Goal: Information Seeking & Learning: Check status

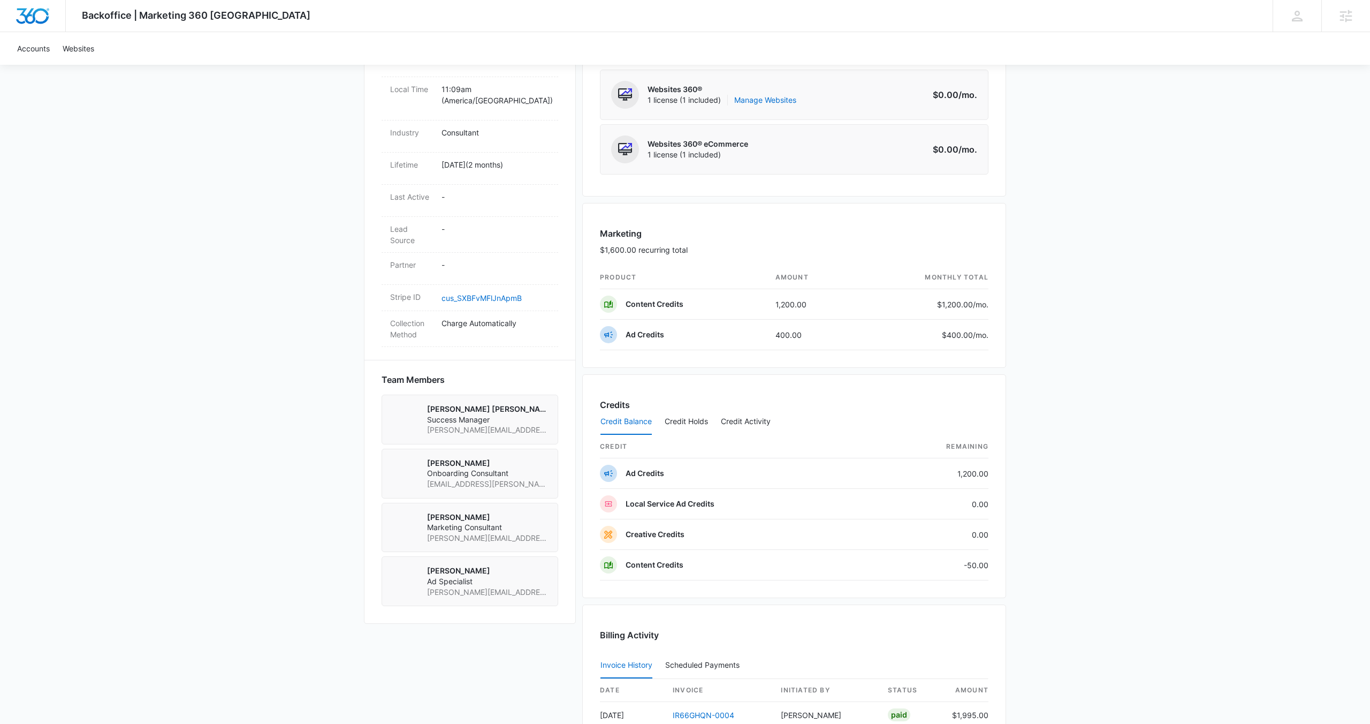
scroll to position [731, 0]
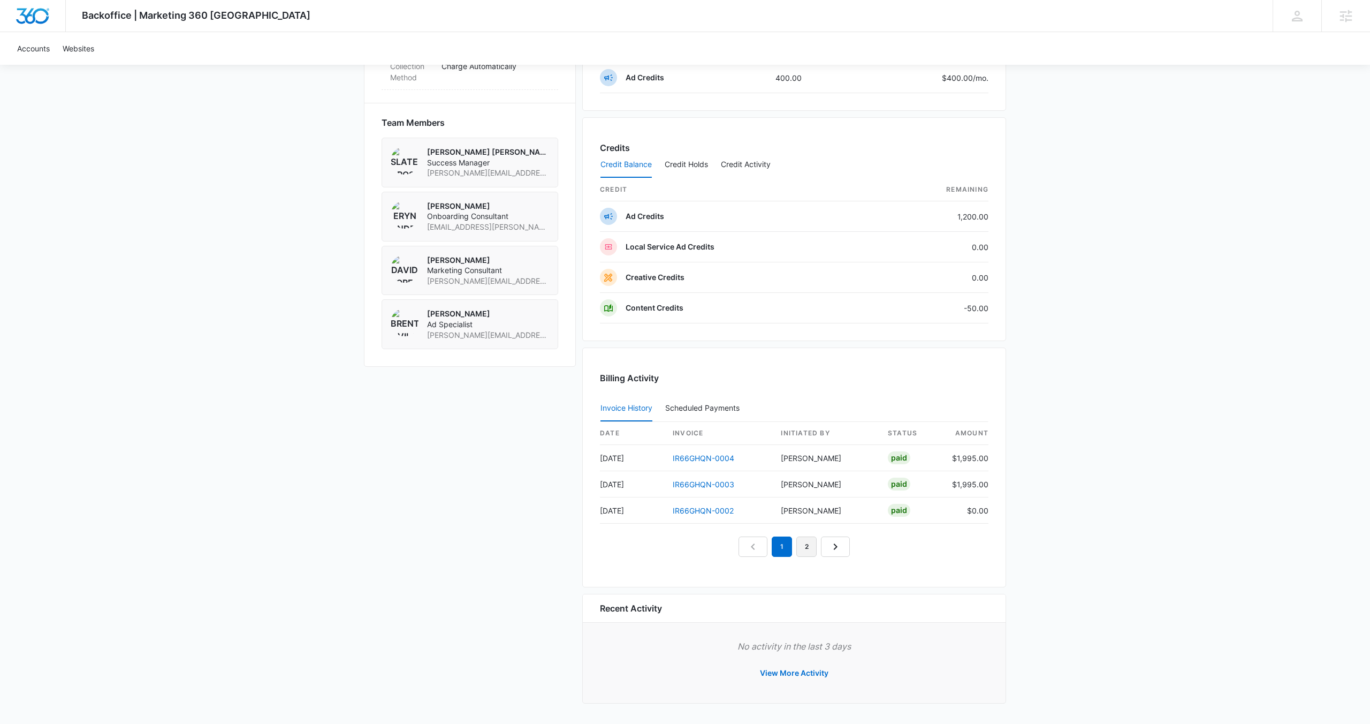
click at [812, 547] on link "2" at bounding box center [806, 546] width 20 height 20
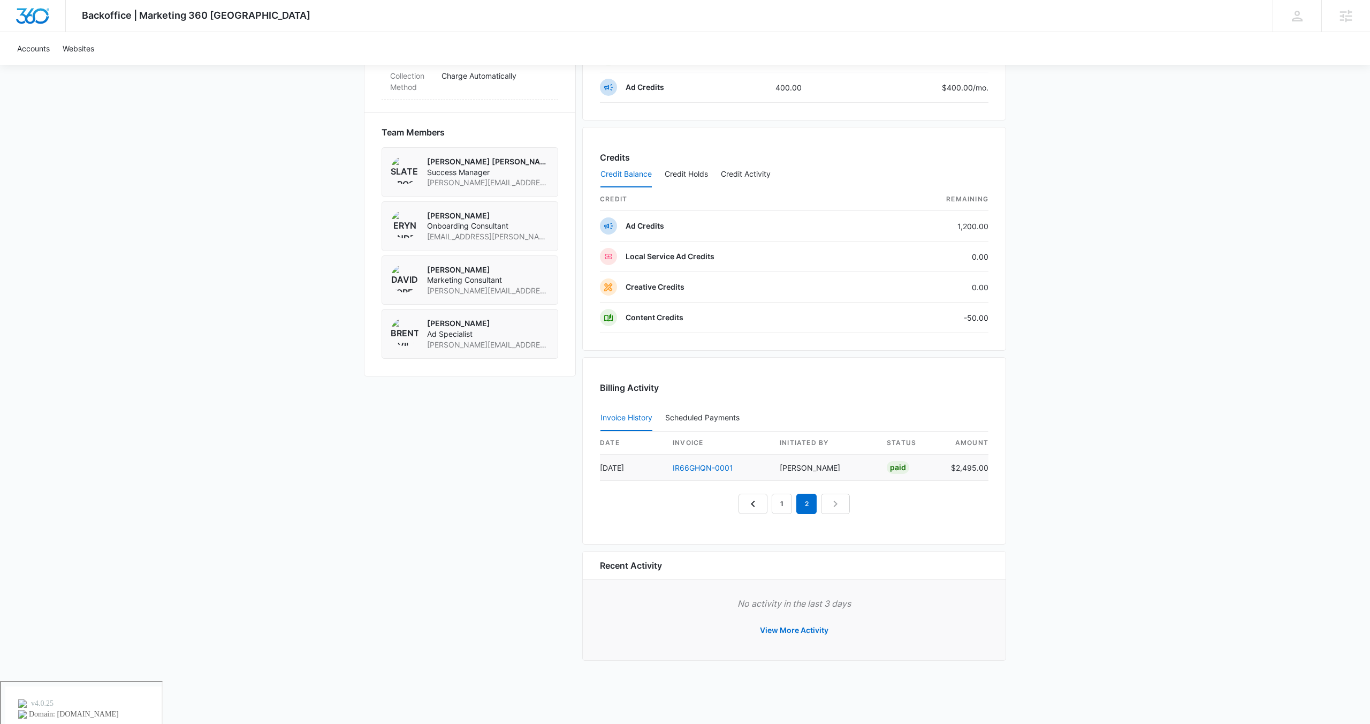
scroll to position [679, 0]
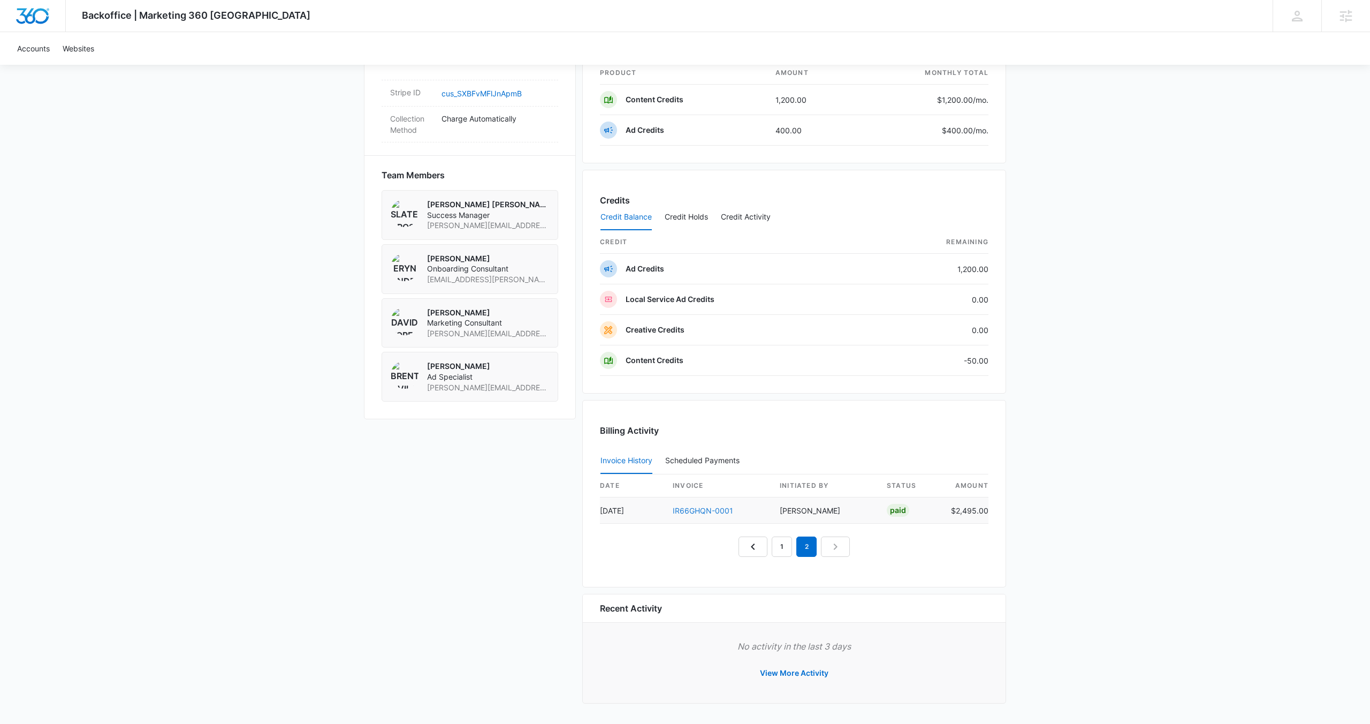
click at [705, 507] on link "IR66GHQN-0001" at bounding box center [703, 510] width 60 height 9
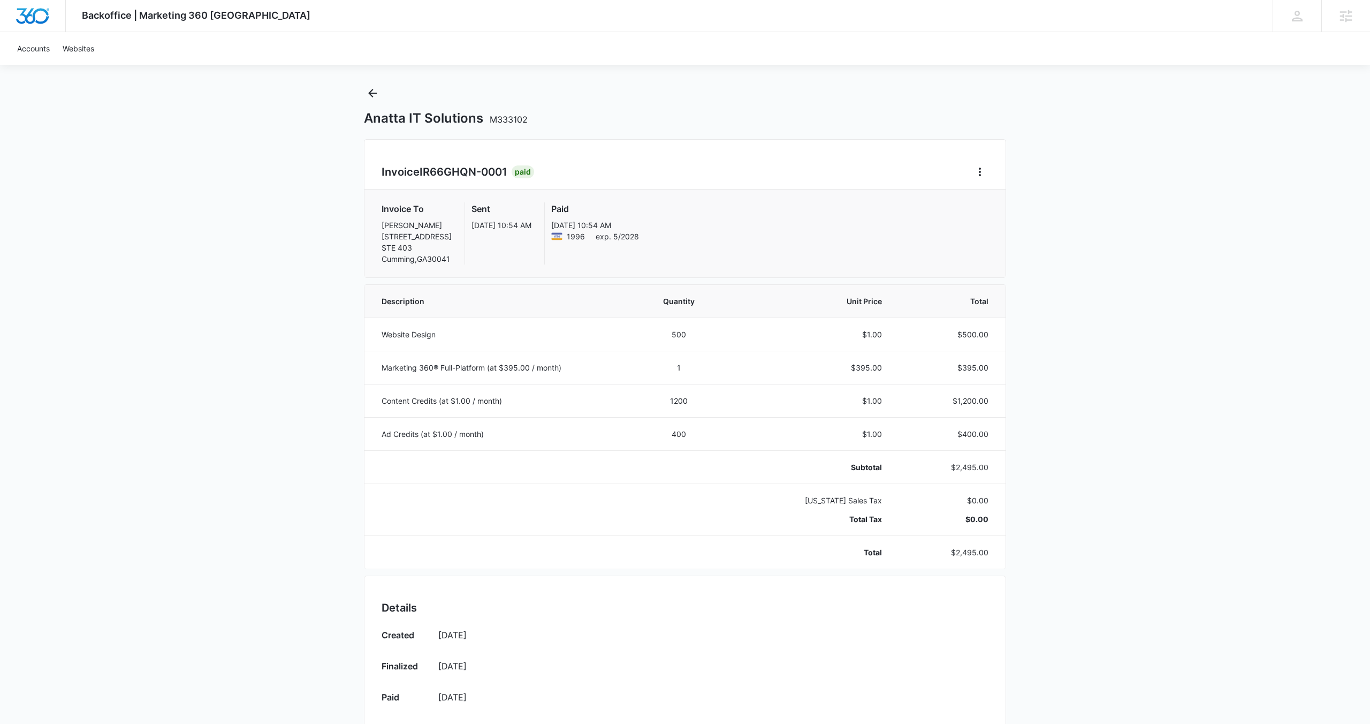
scroll to position [20, 0]
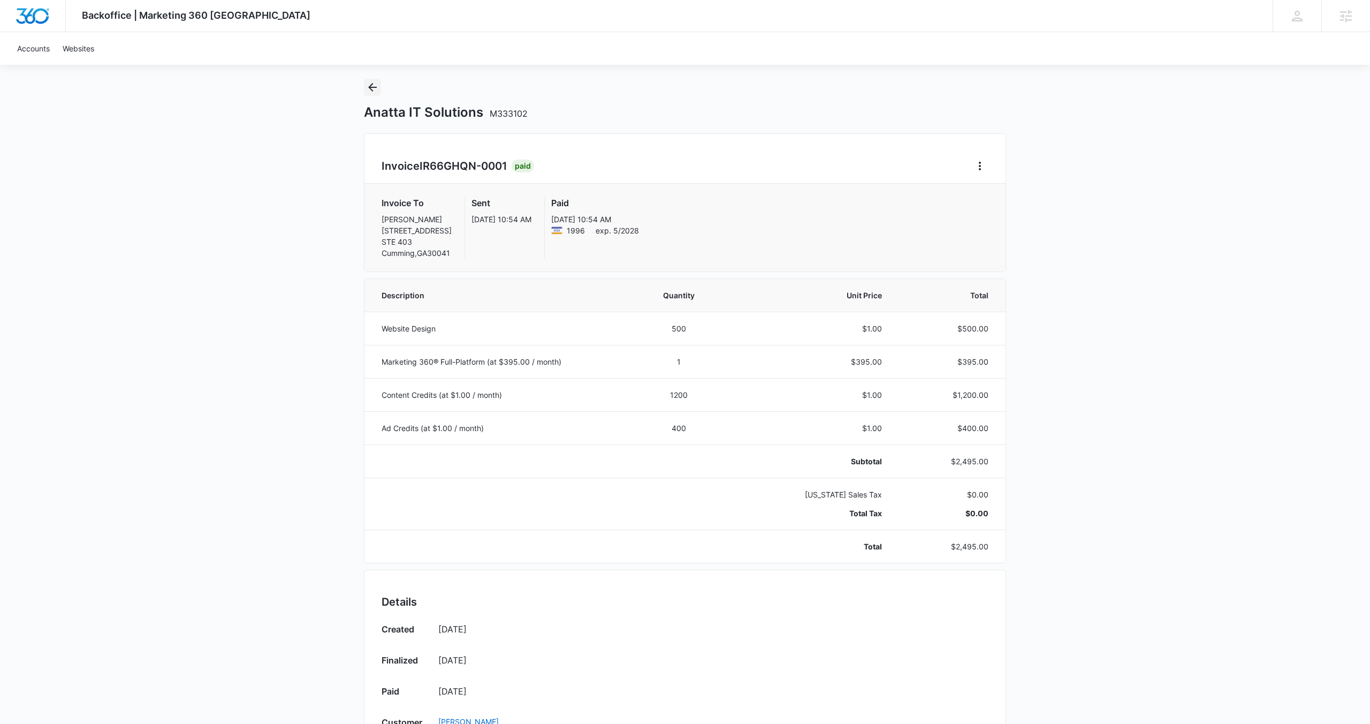
click at [371, 85] on icon "Back" at bounding box center [372, 87] width 9 height 9
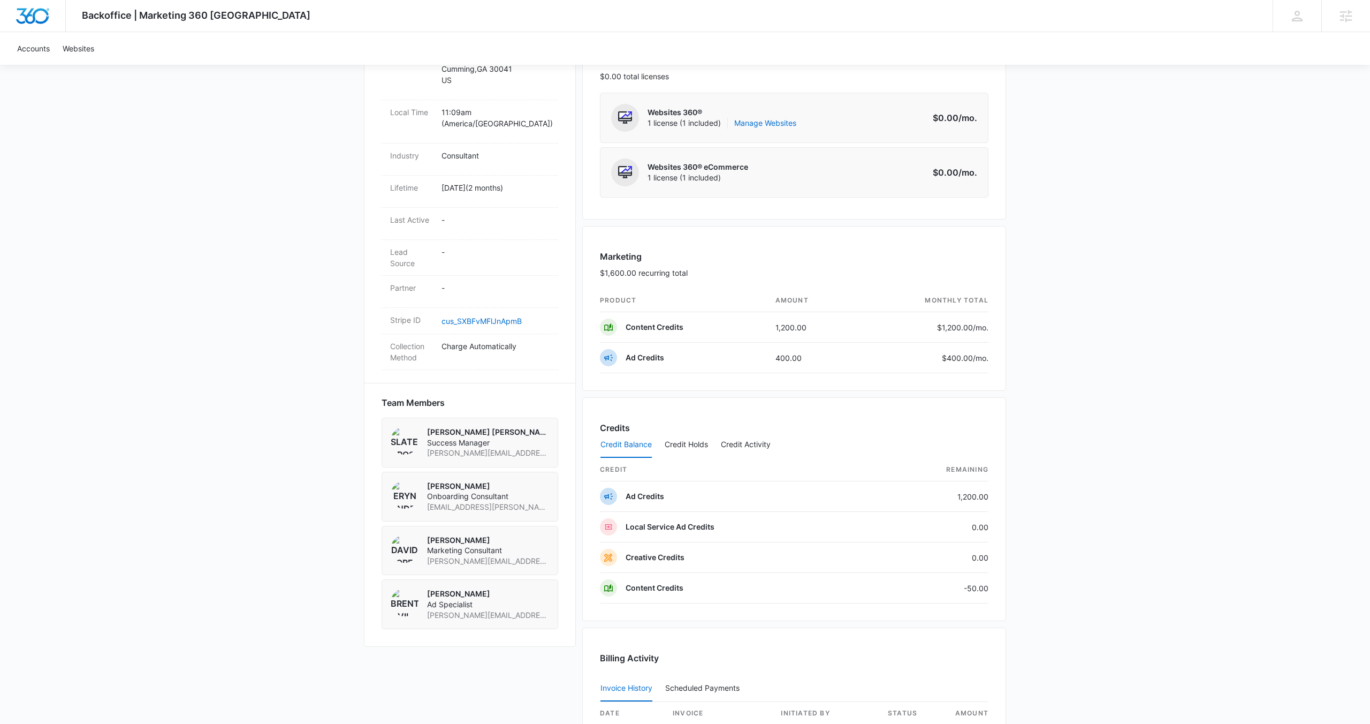
scroll to position [731, 0]
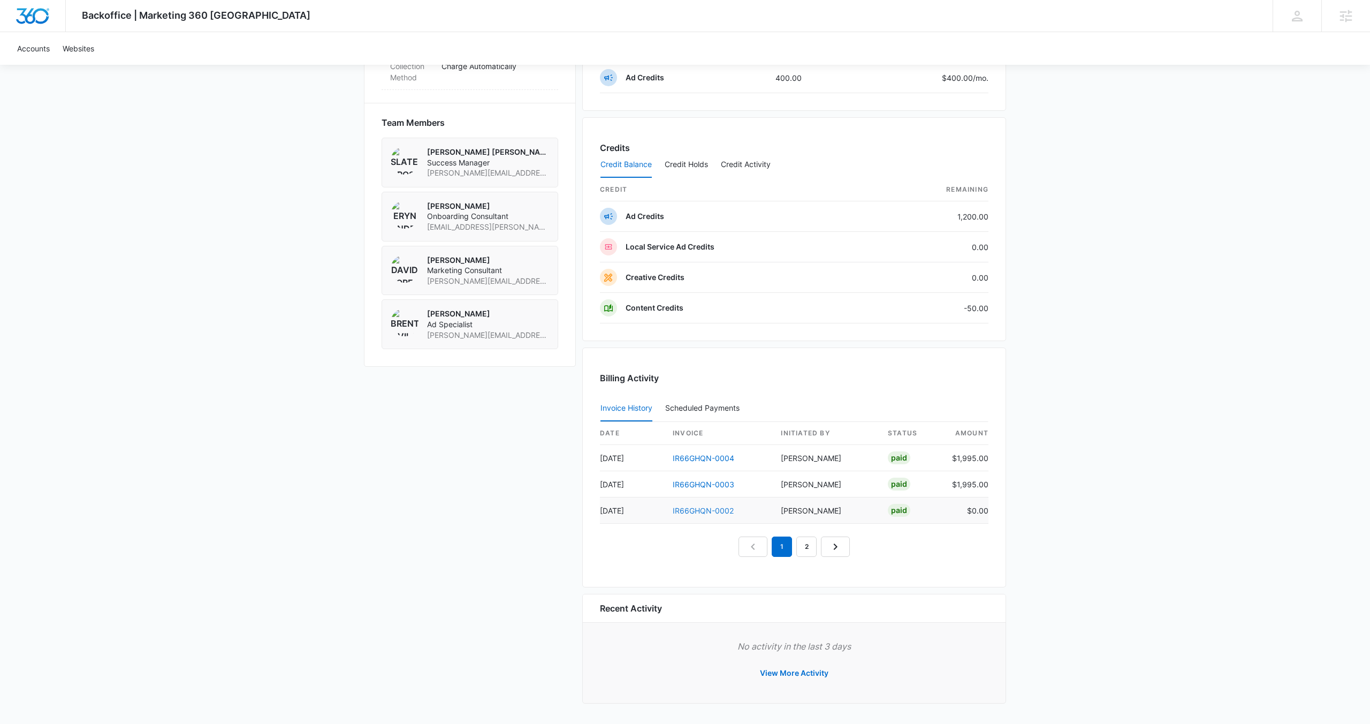
click at [705, 512] on link "IR66GHQN-0002" at bounding box center [703, 510] width 61 height 9
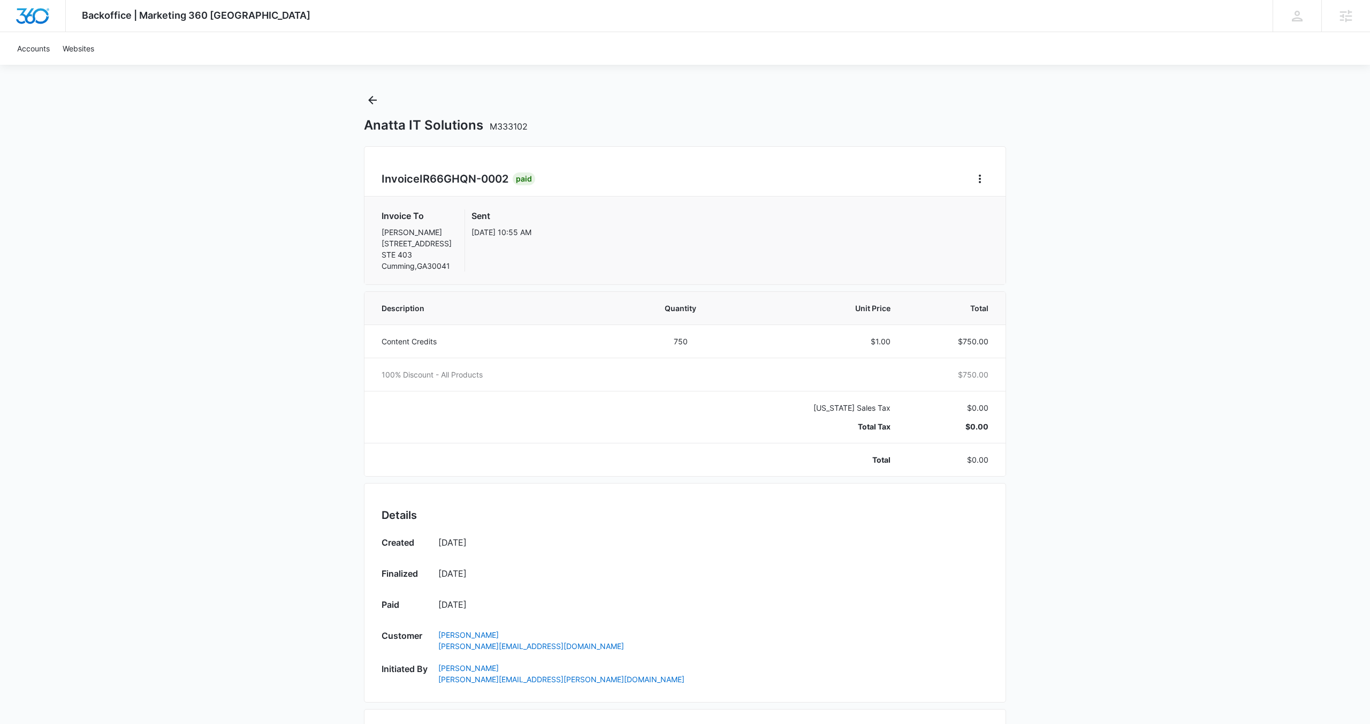
scroll to position [26, 0]
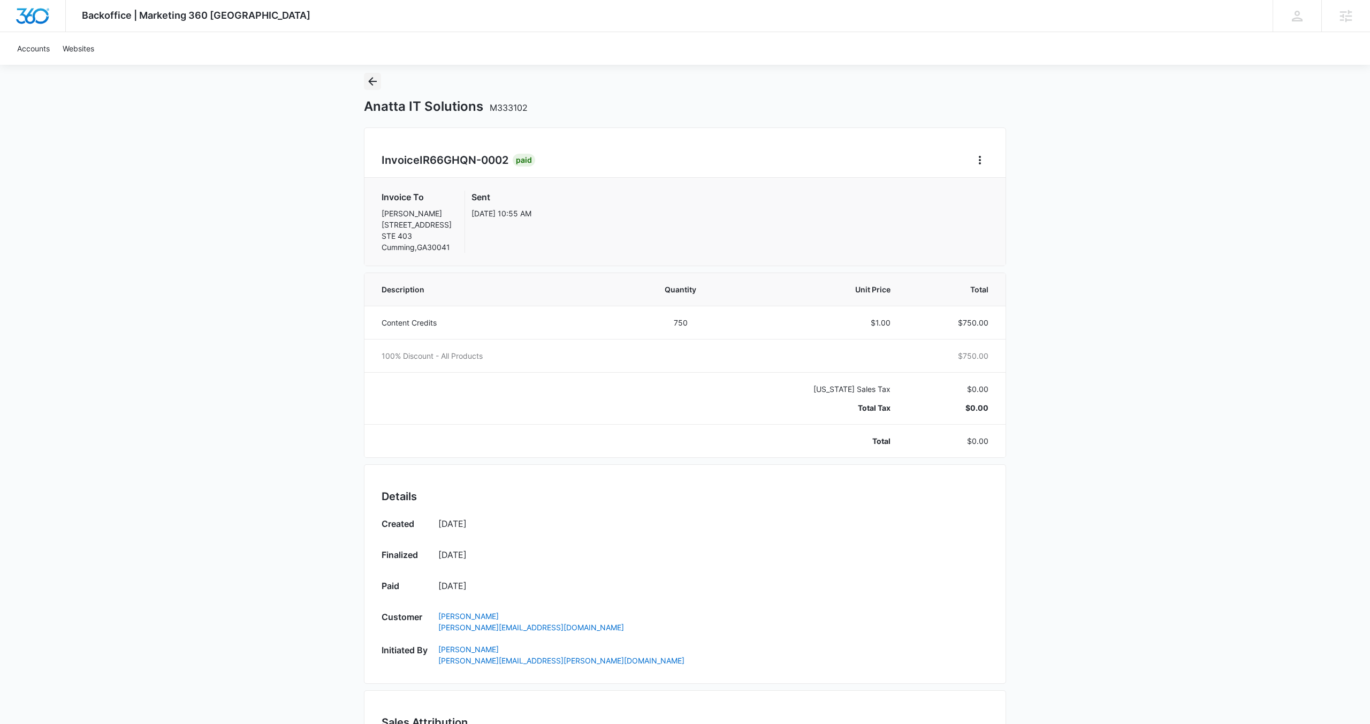
click at [368, 84] on icon "Back" at bounding box center [372, 81] width 13 height 13
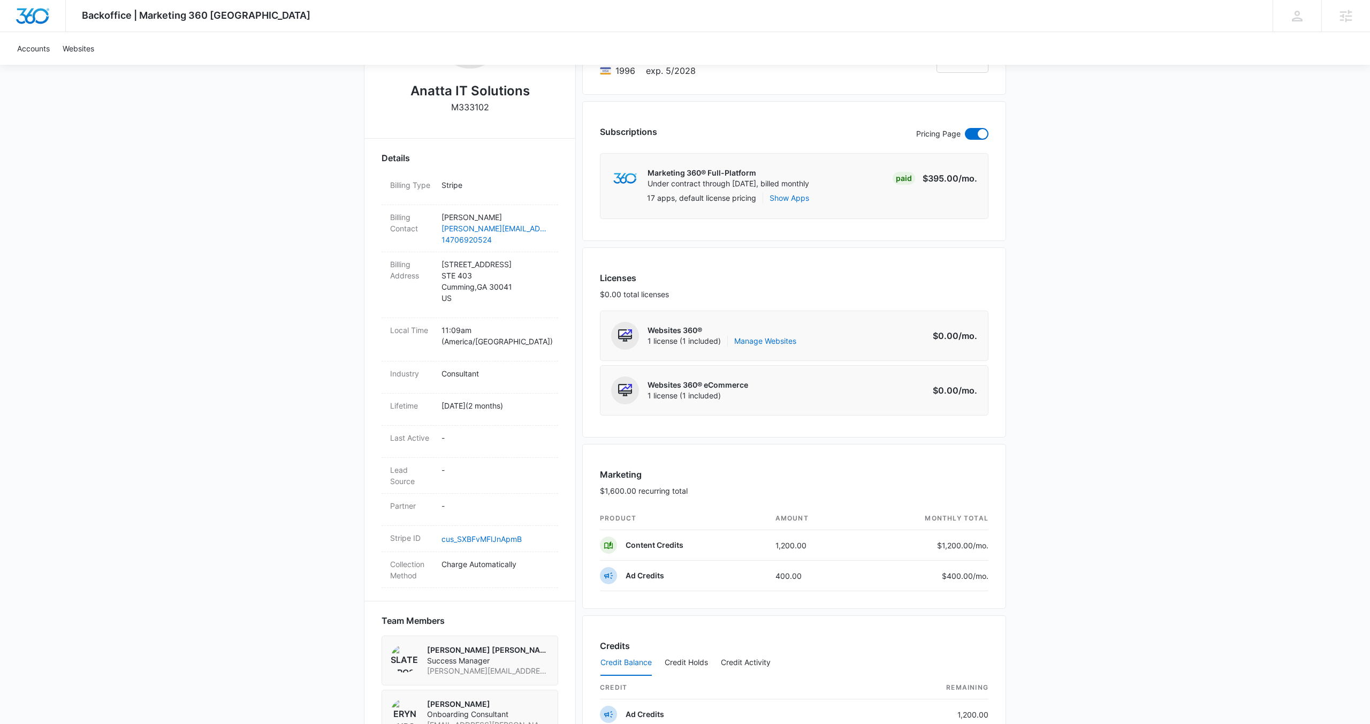
scroll to position [731, 0]
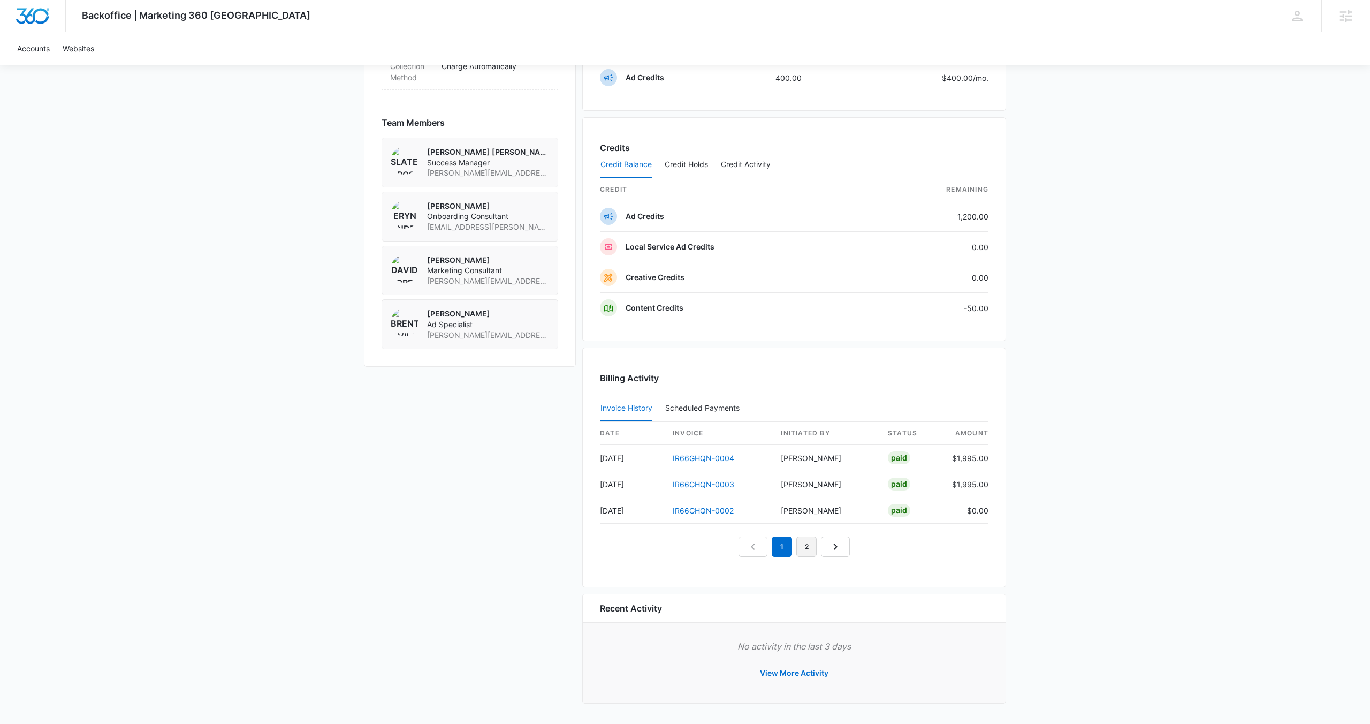
click at [803, 547] on link "2" at bounding box center [806, 546] width 20 height 20
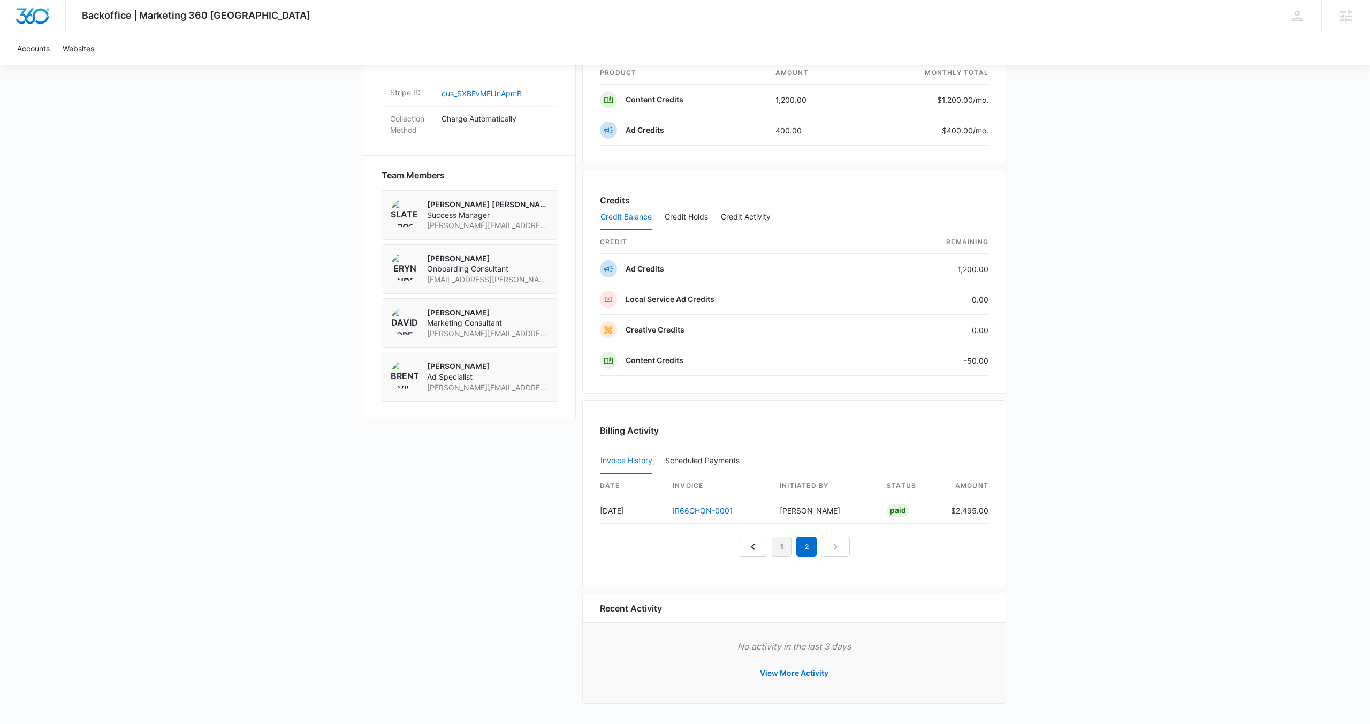
click at [778, 549] on link "1" at bounding box center [782, 546] width 20 height 20
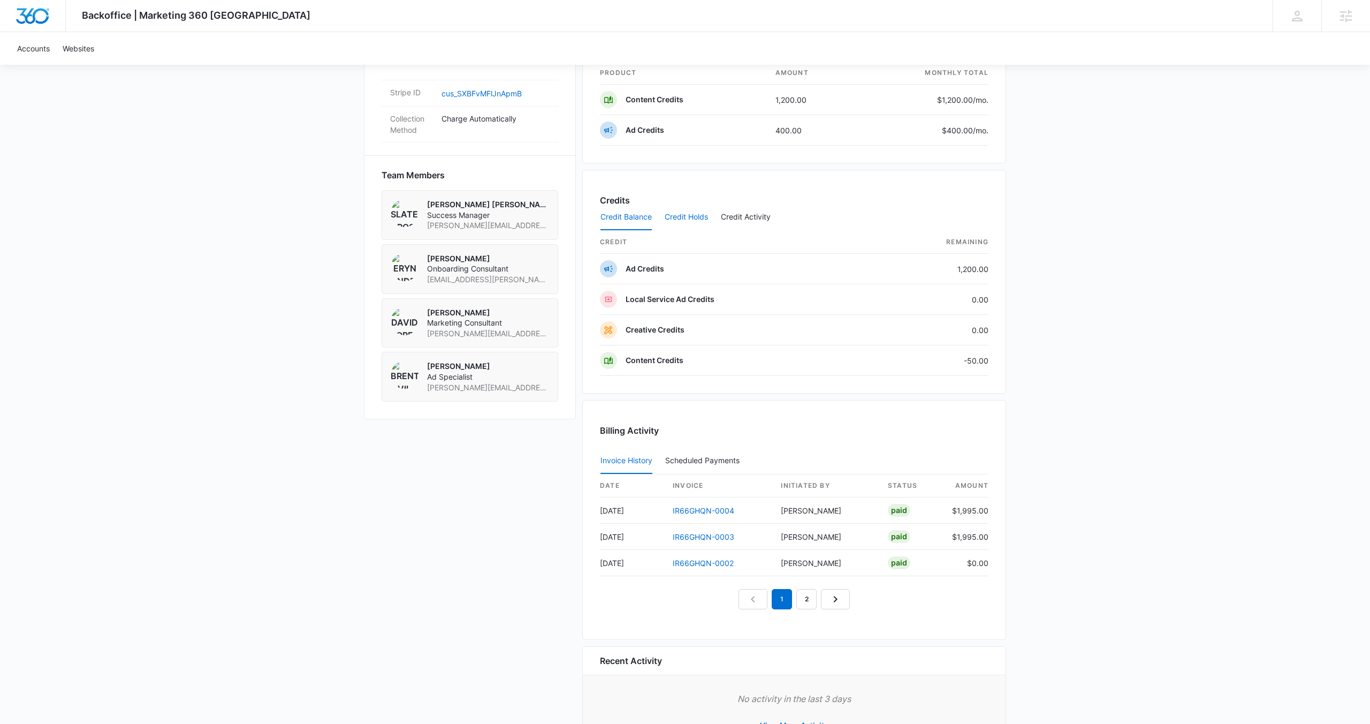
click at [693, 217] on button "Credit Holds" at bounding box center [686, 217] width 43 height 26
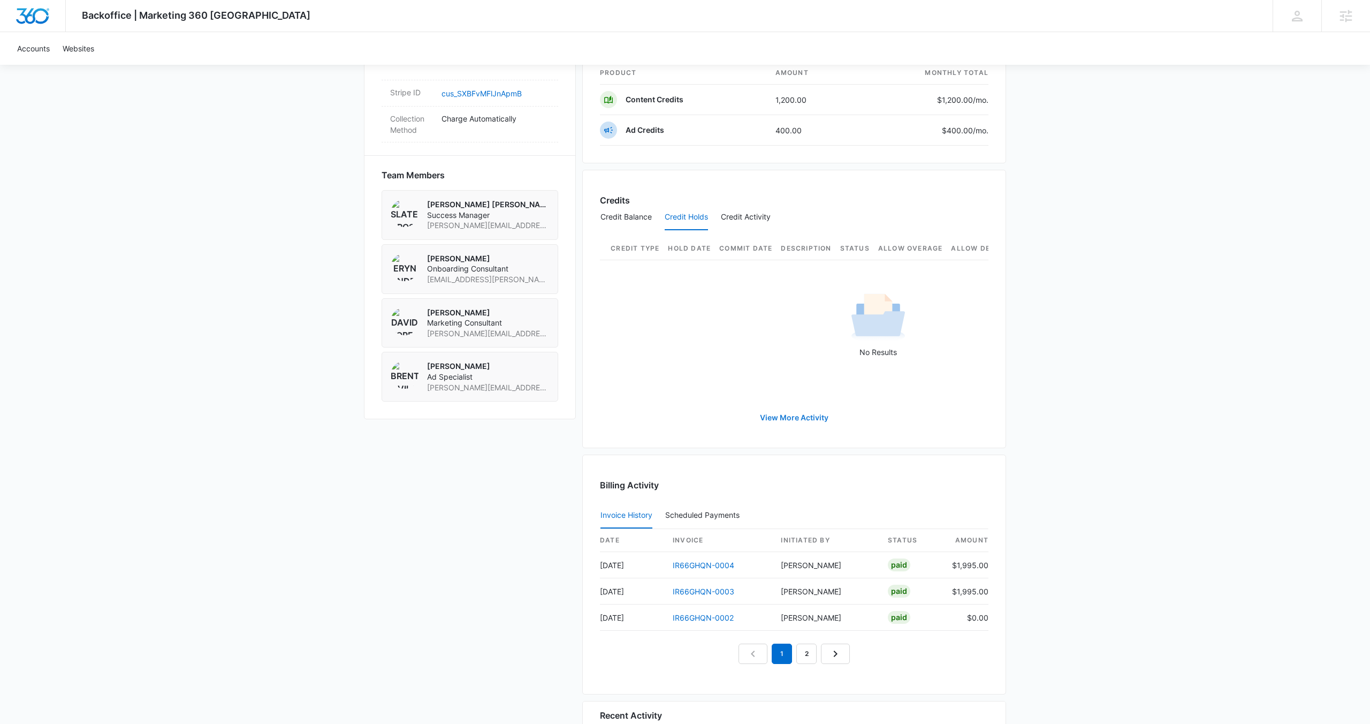
click at [808, 417] on link "View More Activity" at bounding box center [794, 418] width 90 height 26
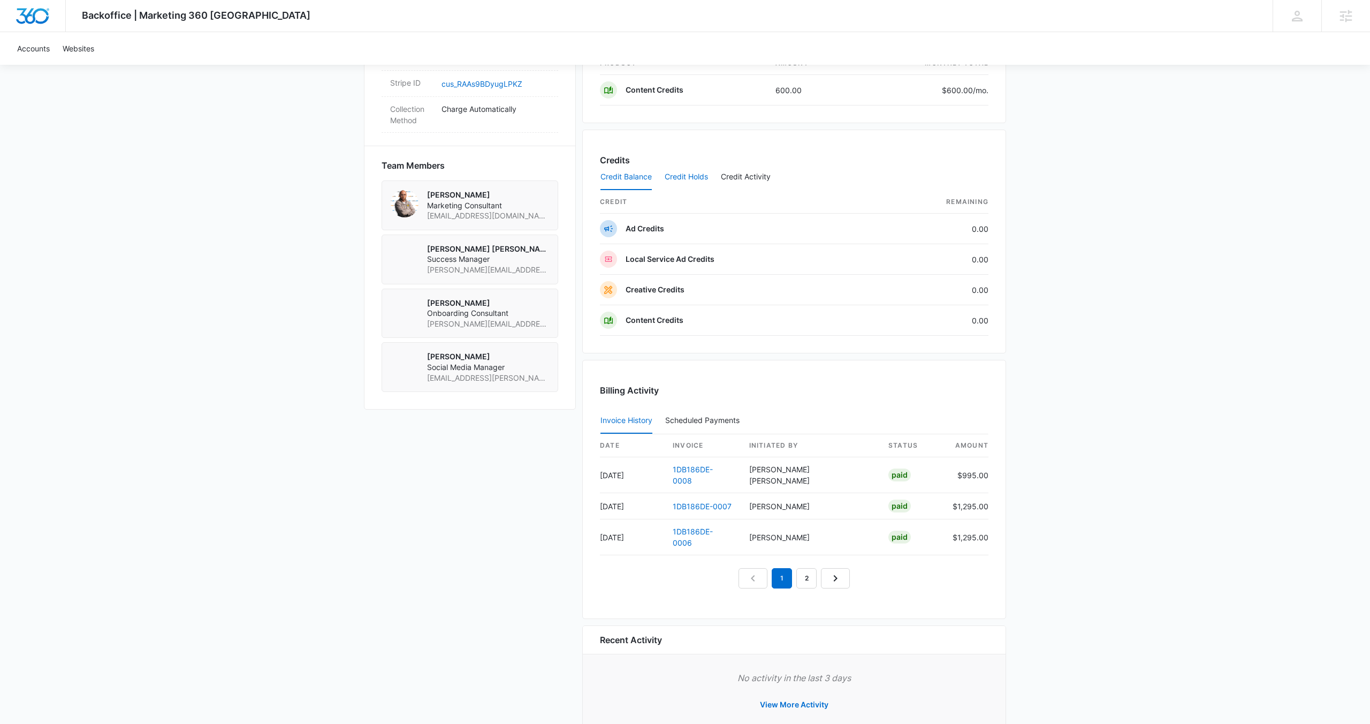
scroll to position [654, 0]
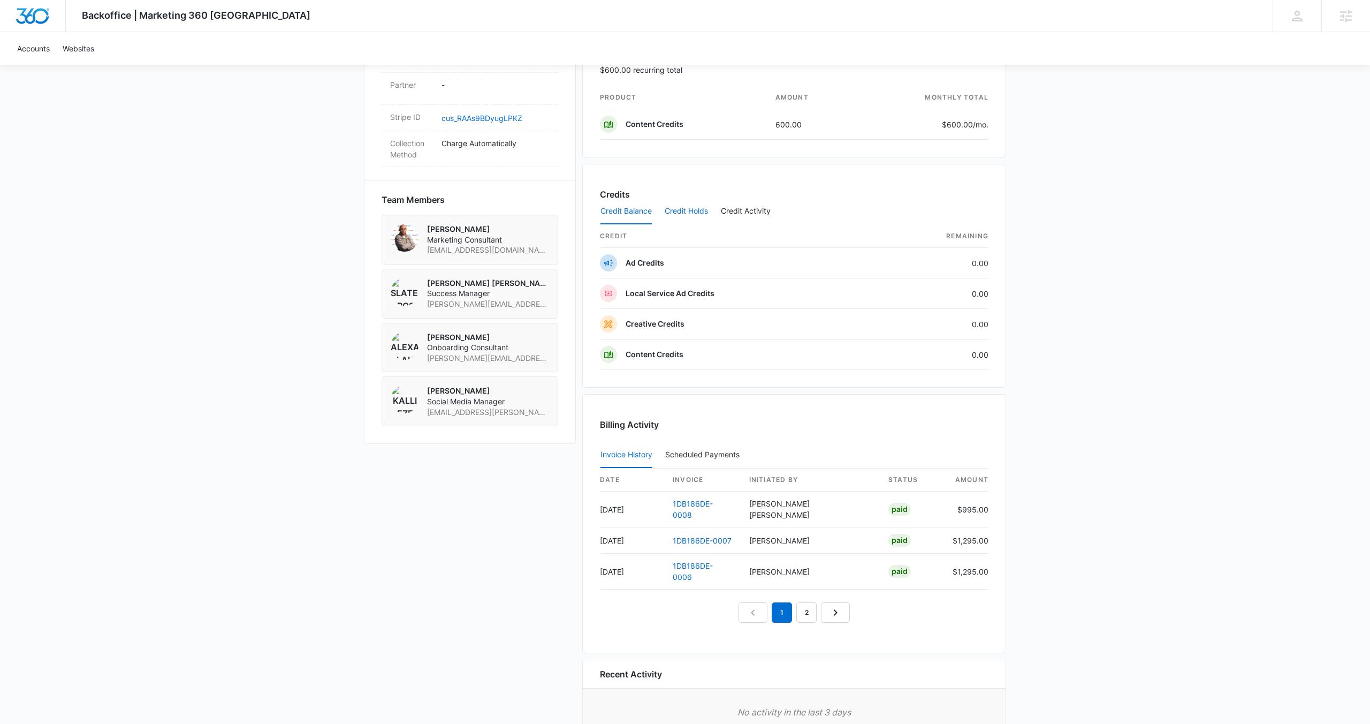
click at [692, 214] on button "Credit Holds" at bounding box center [686, 212] width 43 height 26
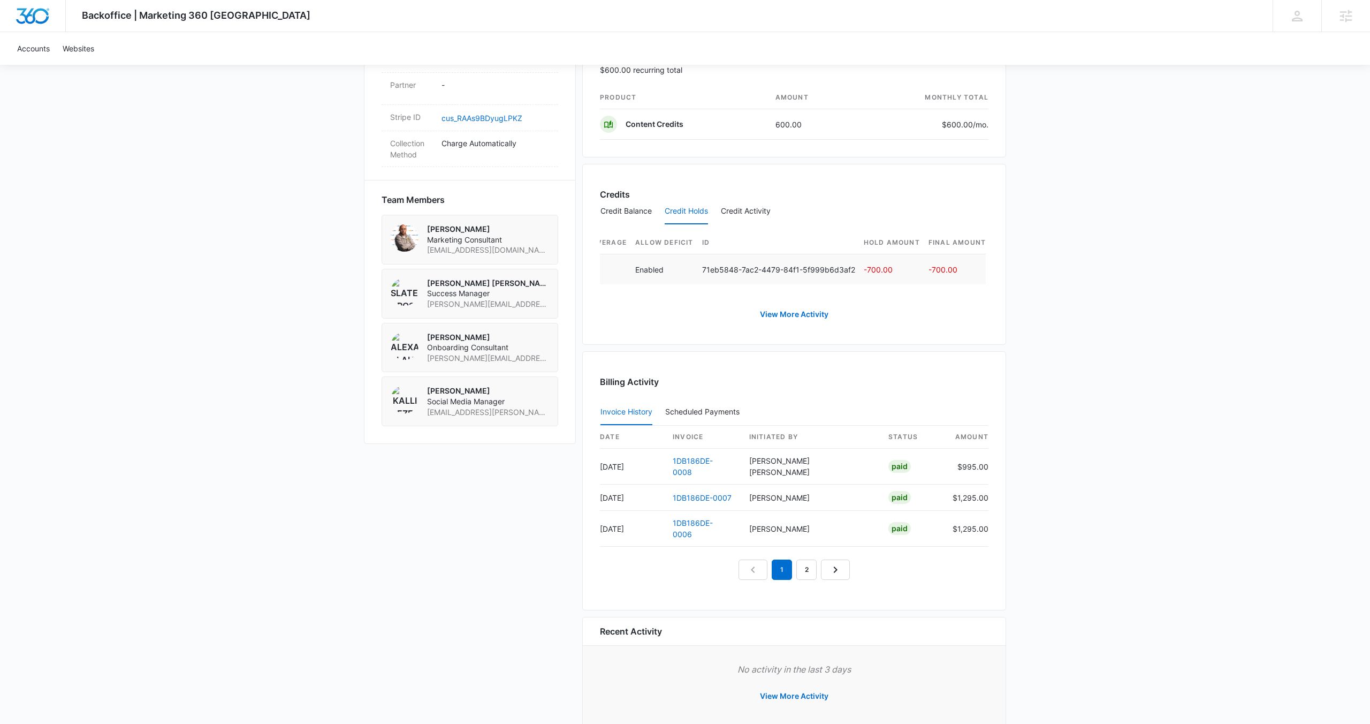
scroll to position [0, 433]
drag, startPoint x: 634, startPoint y: 487, endPoint x: 595, endPoint y: 490, distance: 39.2
click at [596, 490] on div "Billing Activity Invoice History Scheduled Payments 0 date invoice Initiated By…" at bounding box center [794, 480] width 424 height 259
click at [686, 493] on link "1DB186DE-0007" at bounding box center [702, 497] width 59 height 9
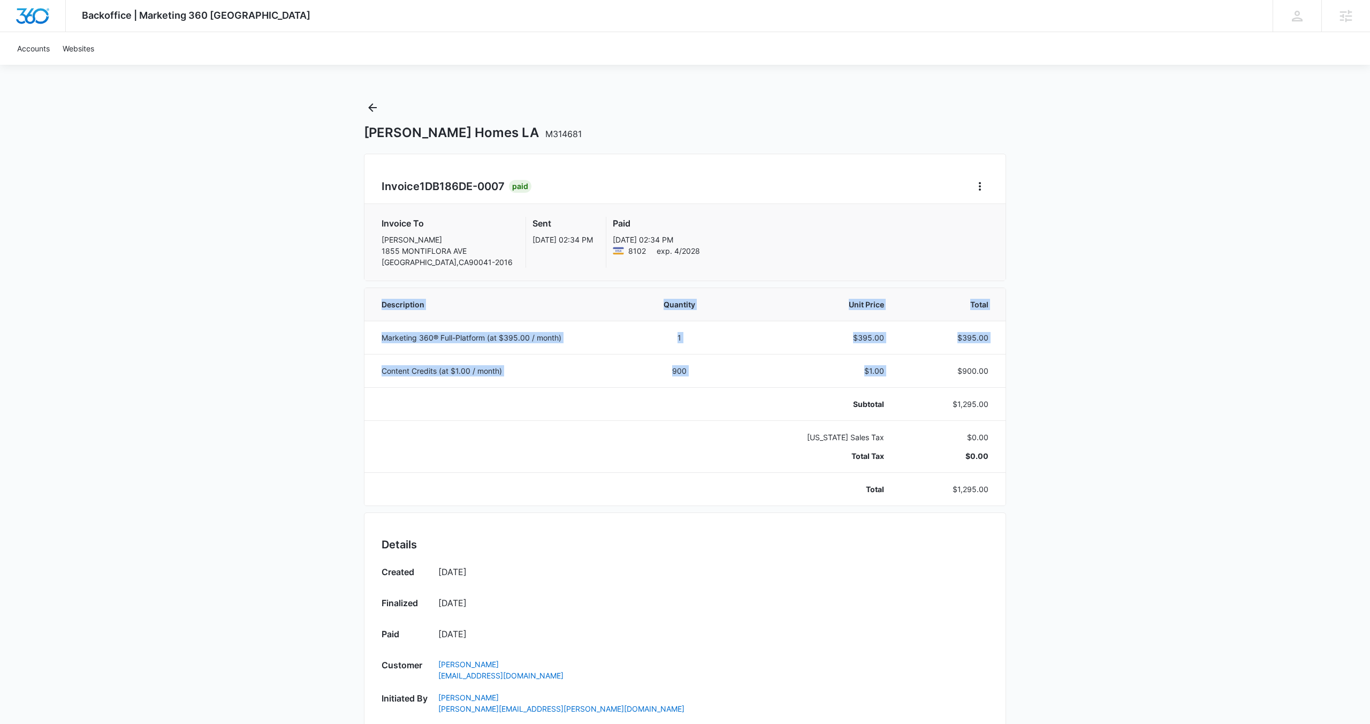
drag, startPoint x: 945, startPoint y: 366, endPoint x: 1026, endPoint y: 368, distance: 80.8
click at [1025, 368] on div "Backoffice | Marketing 360 Canada Apps Settings SD Slater Drost slater.drost@ma…" at bounding box center [685, 515] width 1370 height 1031
click at [1048, 394] on div "Backoffice | Marketing 360 Canada Apps Settings SD Slater Drost slater.drost@ma…" at bounding box center [685, 515] width 1370 height 1031
click at [373, 107] on icon "Back" at bounding box center [372, 107] width 13 height 13
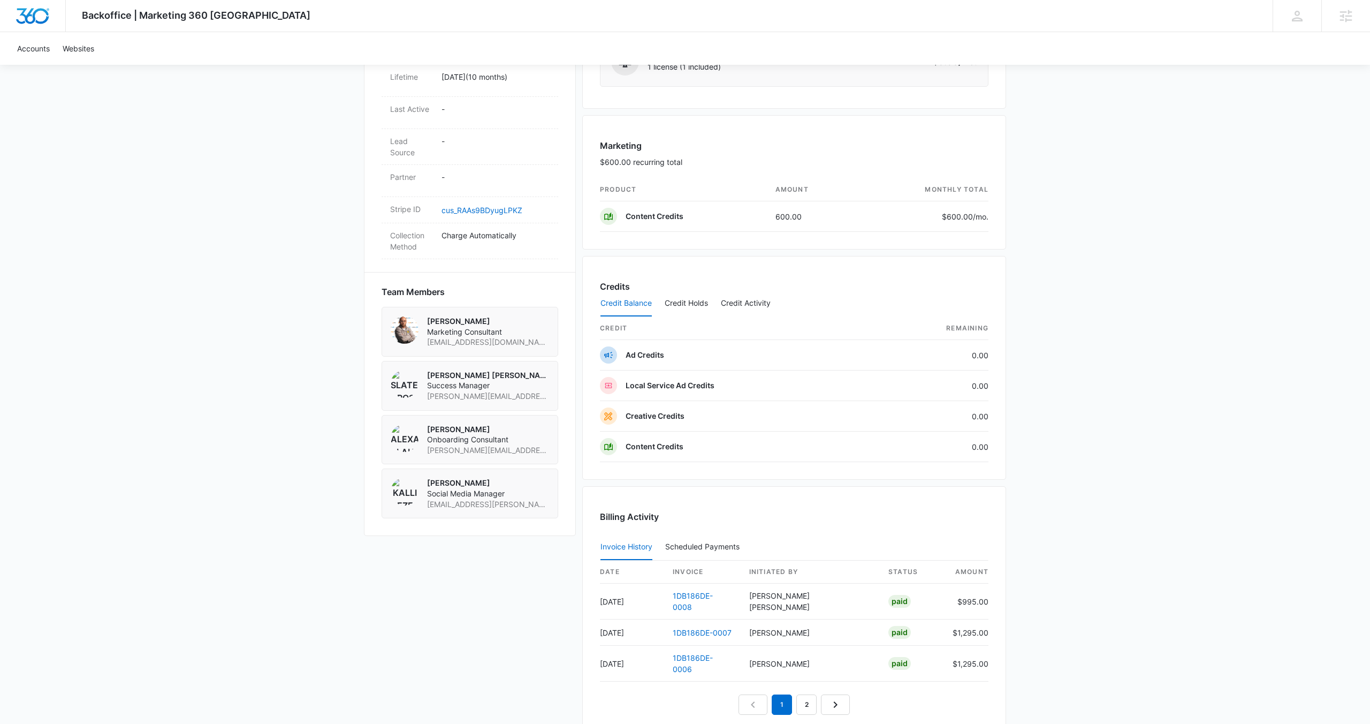
scroll to position [534, 0]
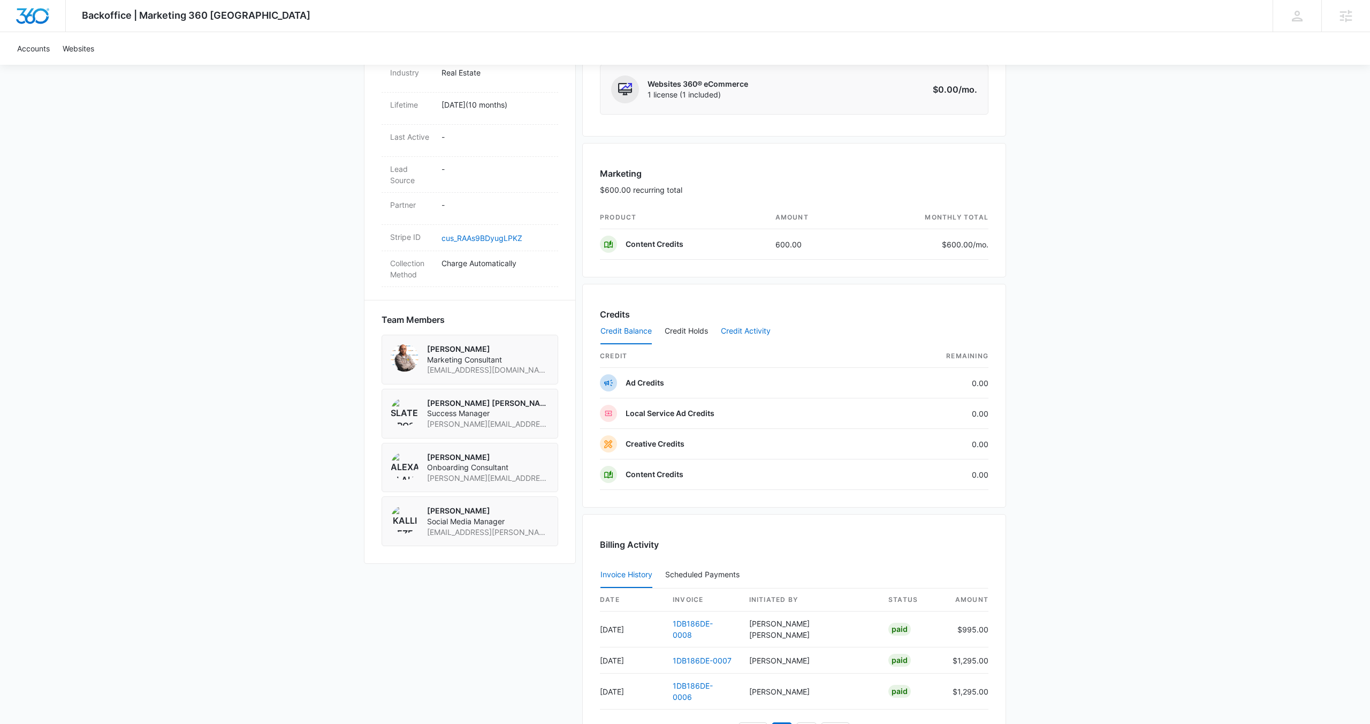
click at [738, 340] on button "Credit Activity" at bounding box center [746, 331] width 50 height 26
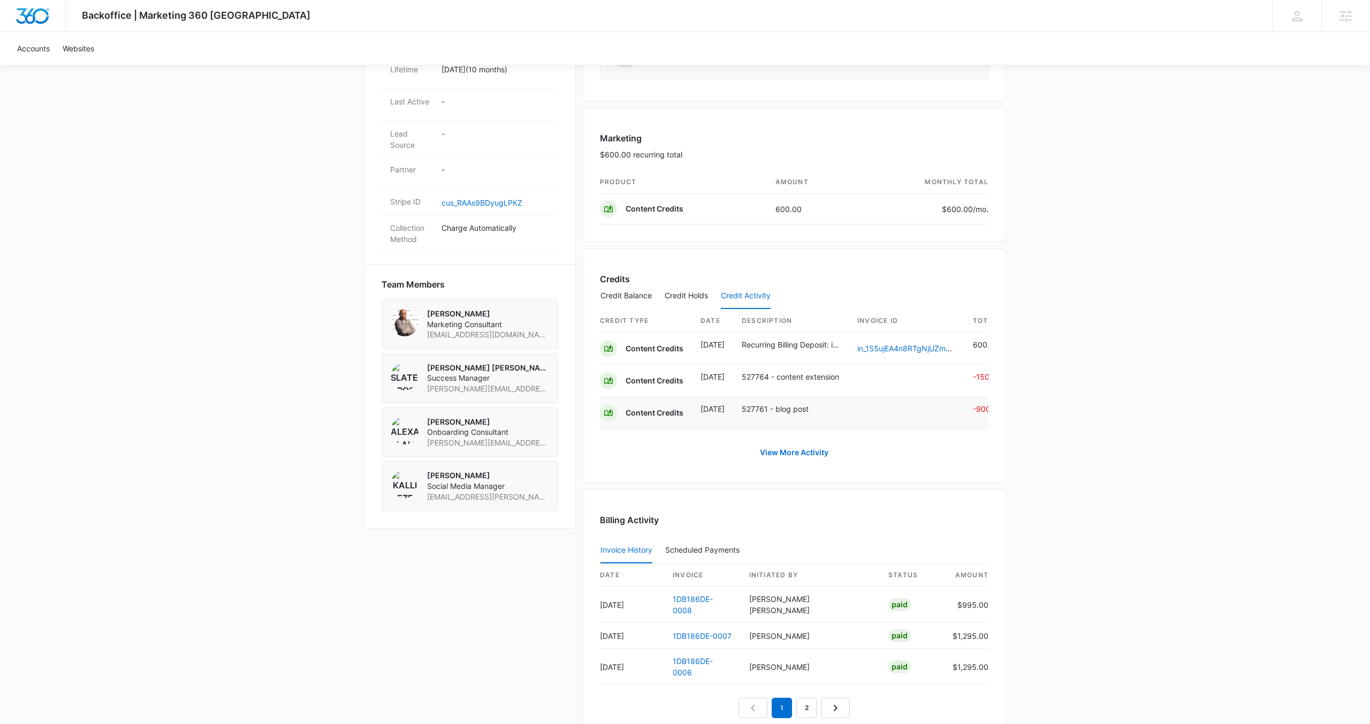
scroll to position [0, 13]
click at [803, 458] on link "View More Activity" at bounding box center [794, 452] width 90 height 26
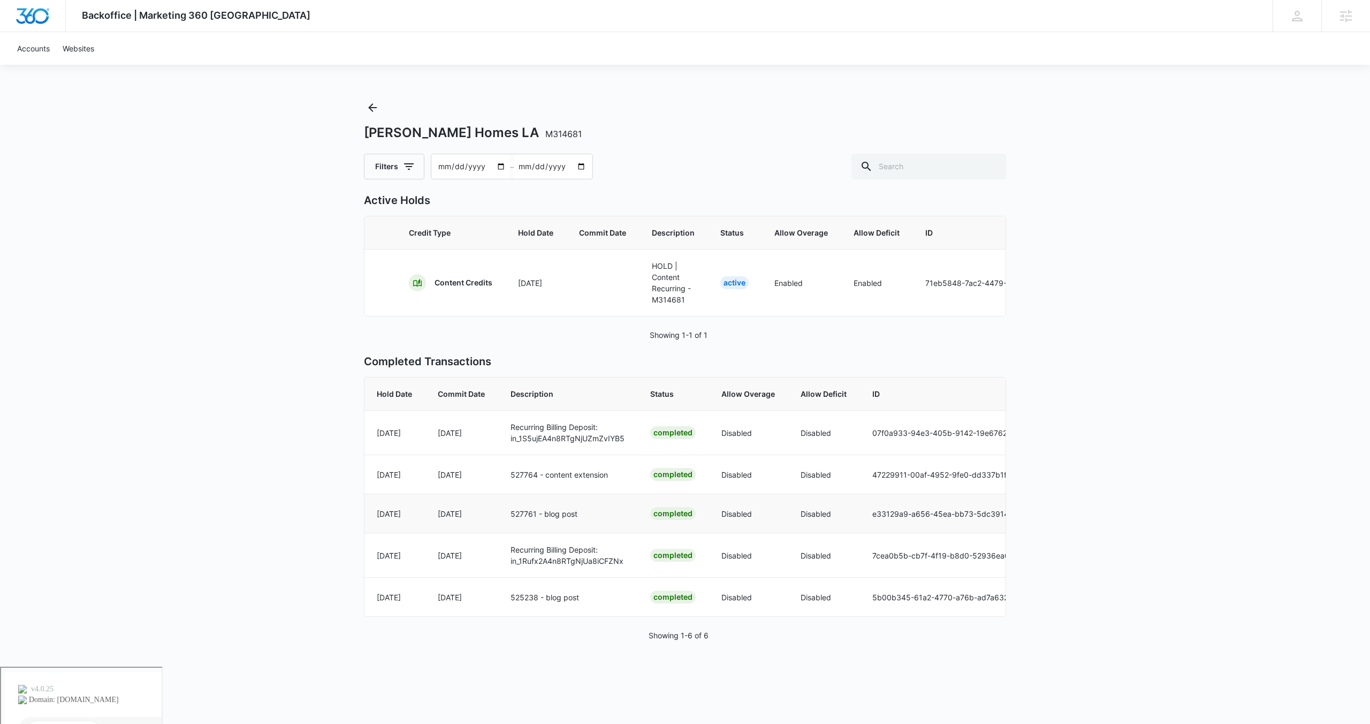
scroll to position [0, 328]
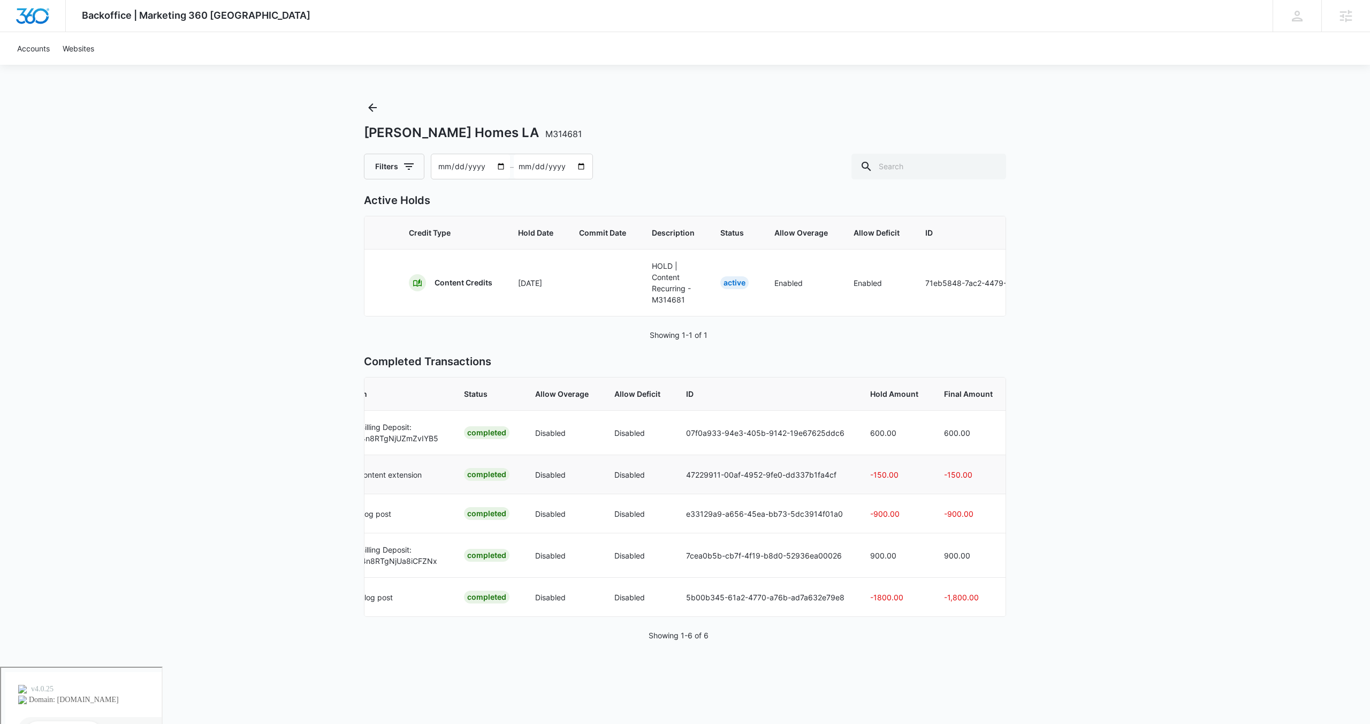
click at [875, 475] on p "-150.00" at bounding box center [894, 474] width 48 height 11
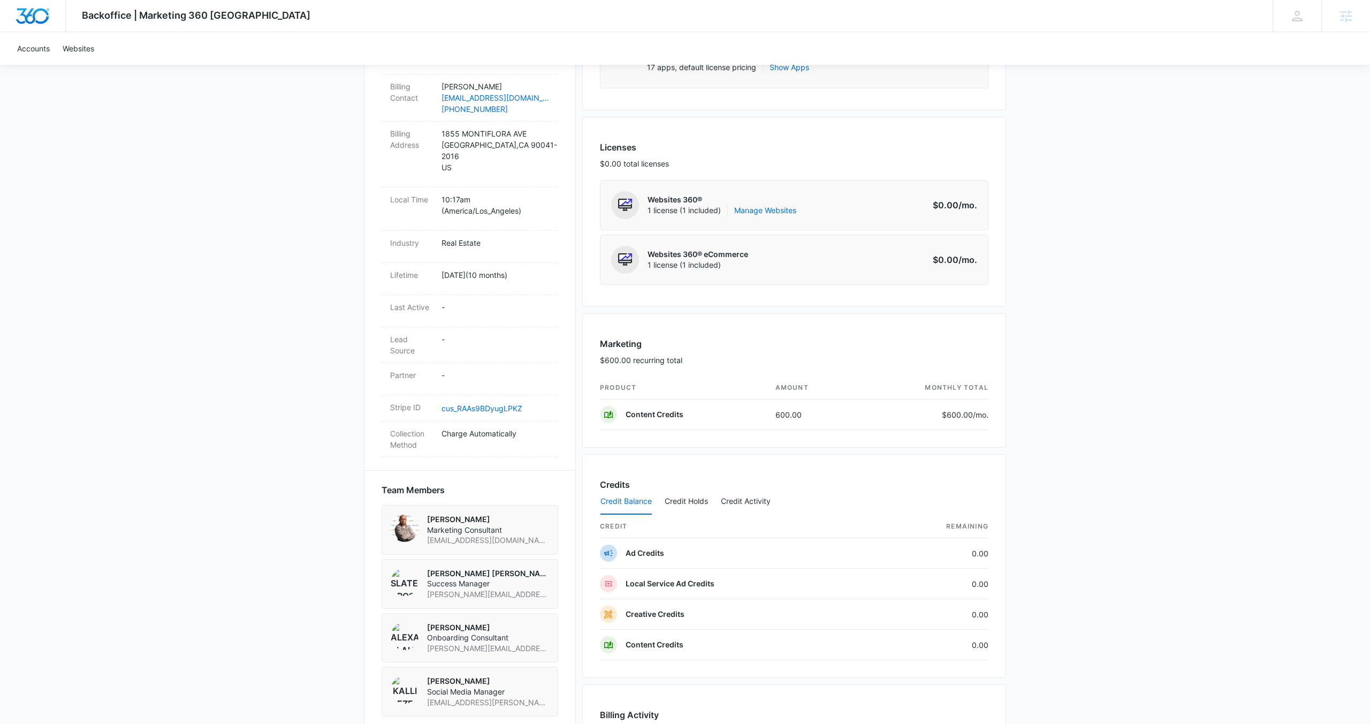
scroll to position [441, 0]
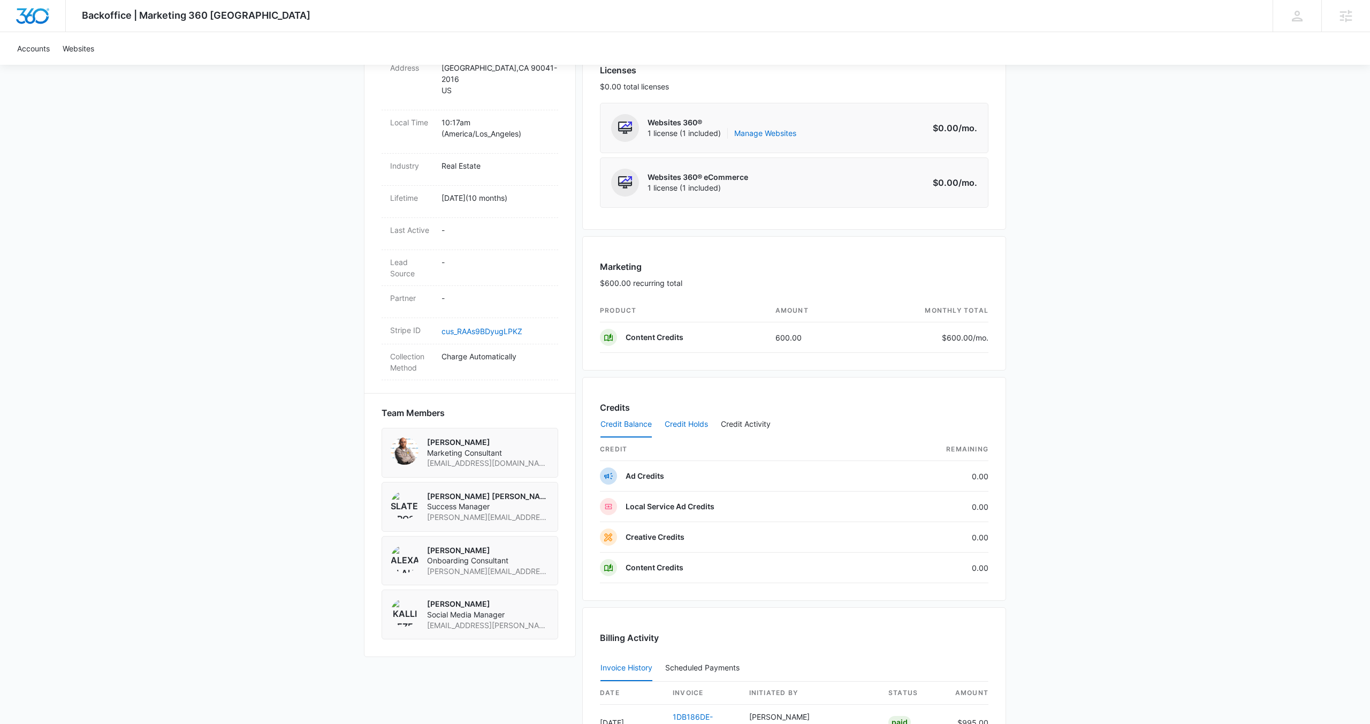
click at [683, 422] on button "Credit Holds" at bounding box center [686, 425] width 43 height 26
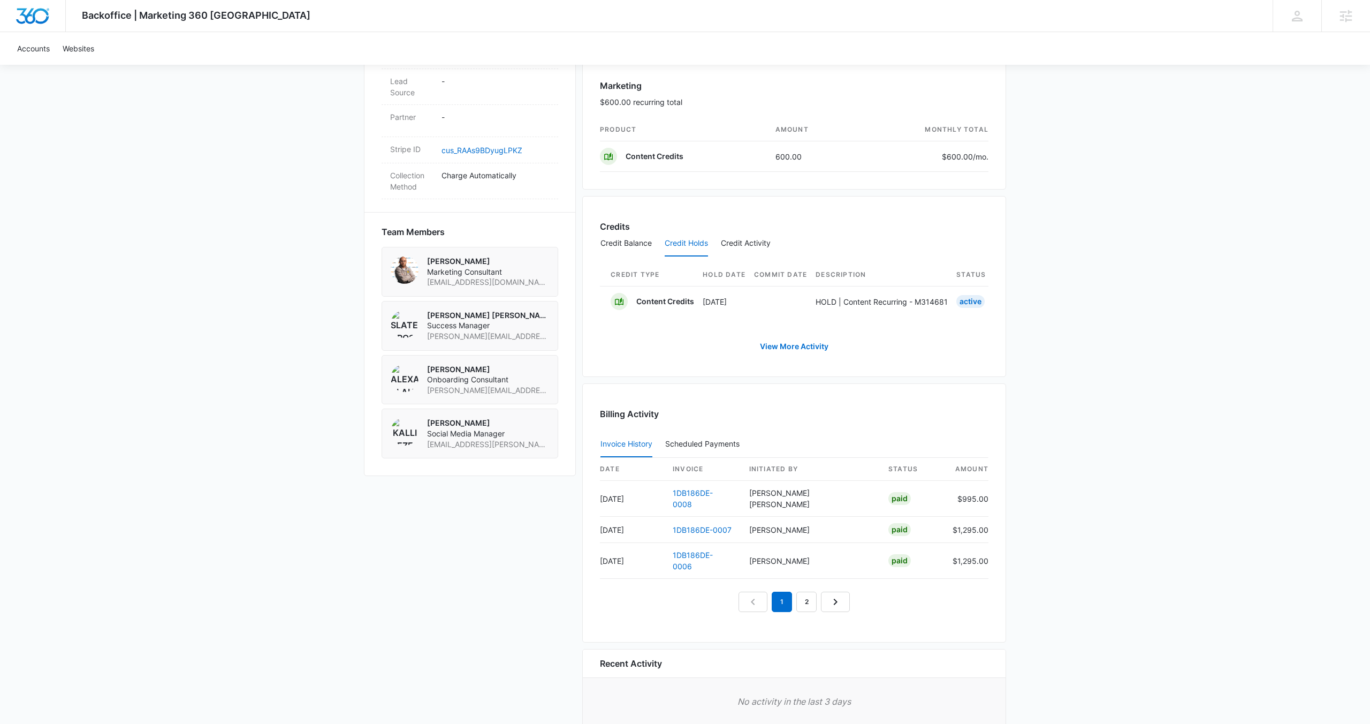
scroll to position [658, 0]
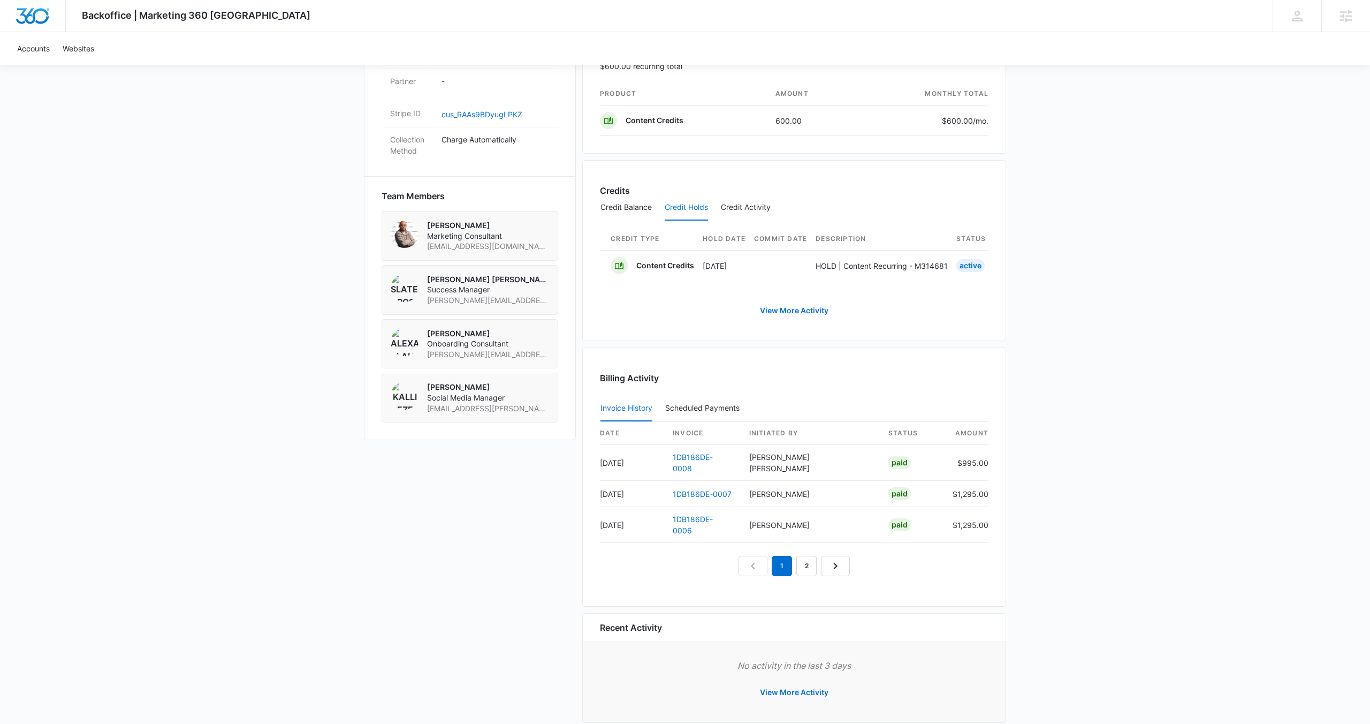
click at [780, 324] on div "Credits Credit Balance Credit Holds Credit Activity Credit Type Hold Date Commi…" at bounding box center [794, 250] width 424 height 181
click at [782, 309] on link "View More Activity" at bounding box center [794, 311] width 90 height 26
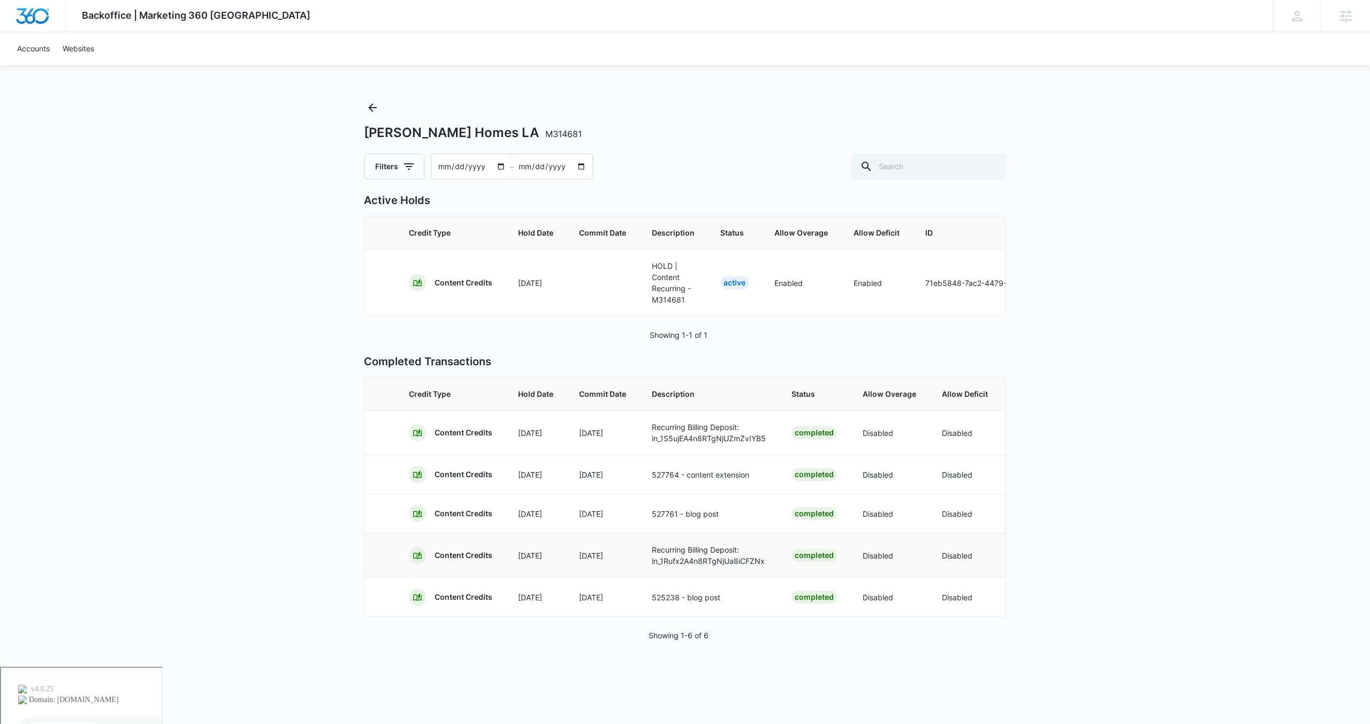
click at [536, 551] on p "[DATE]" at bounding box center [535, 555] width 35 height 11
click at [550, 558] on p "[DATE]" at bounding box center [535, 555] width 35 height 11
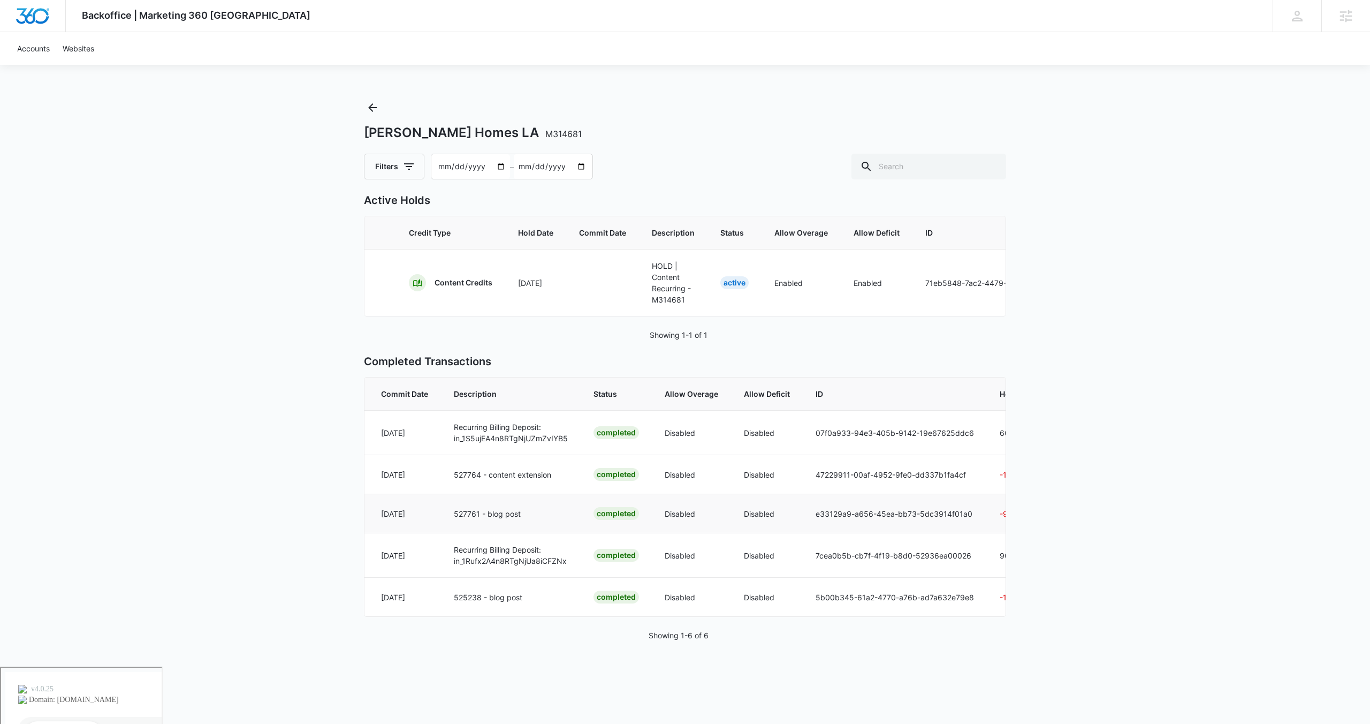
scroll to position [0, 328]
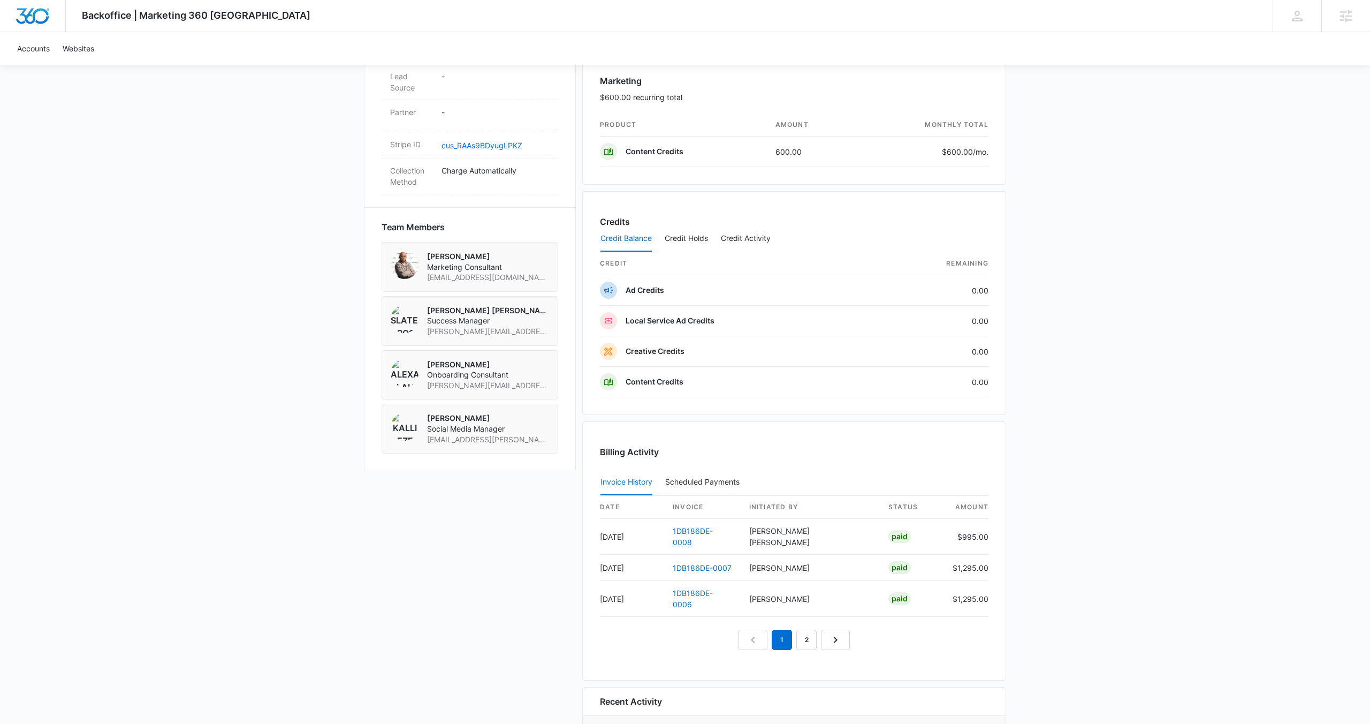
scroll to position [701, 0]
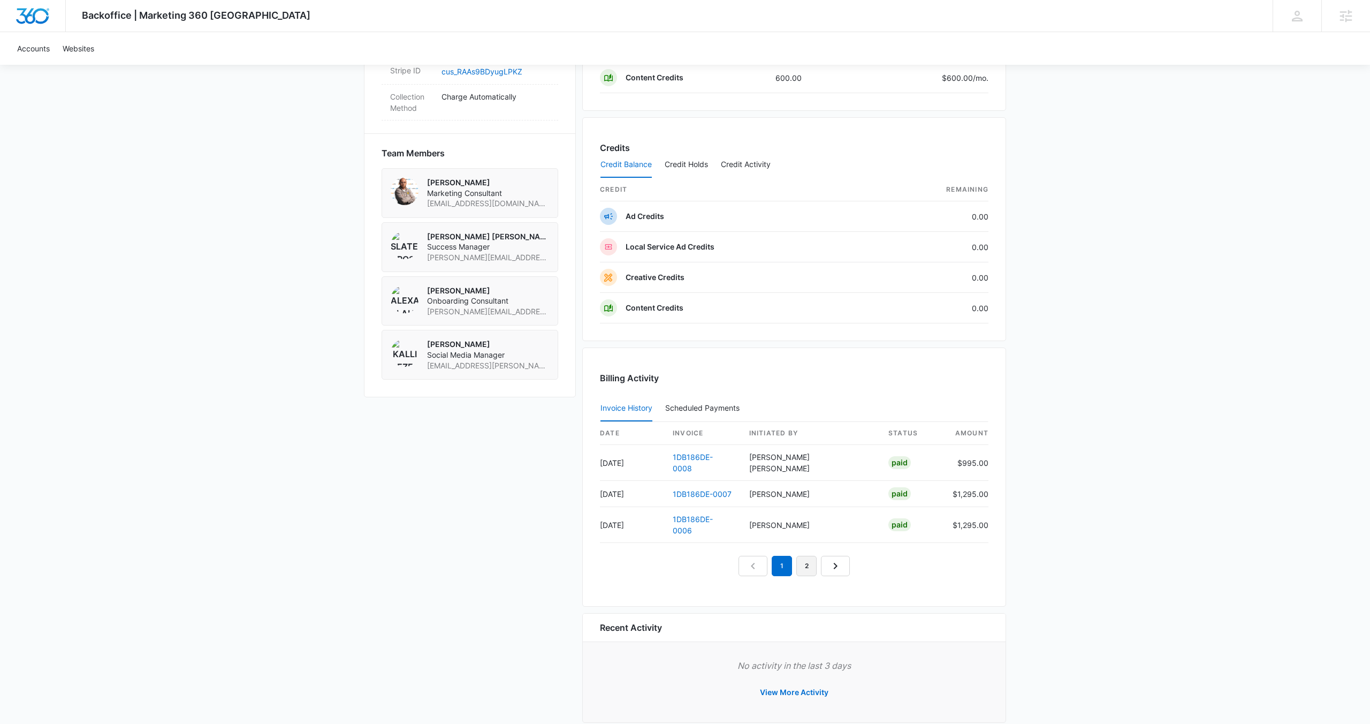
click at [801, 556] on link "2" at bounding box center [806, 566] width 20 height 20
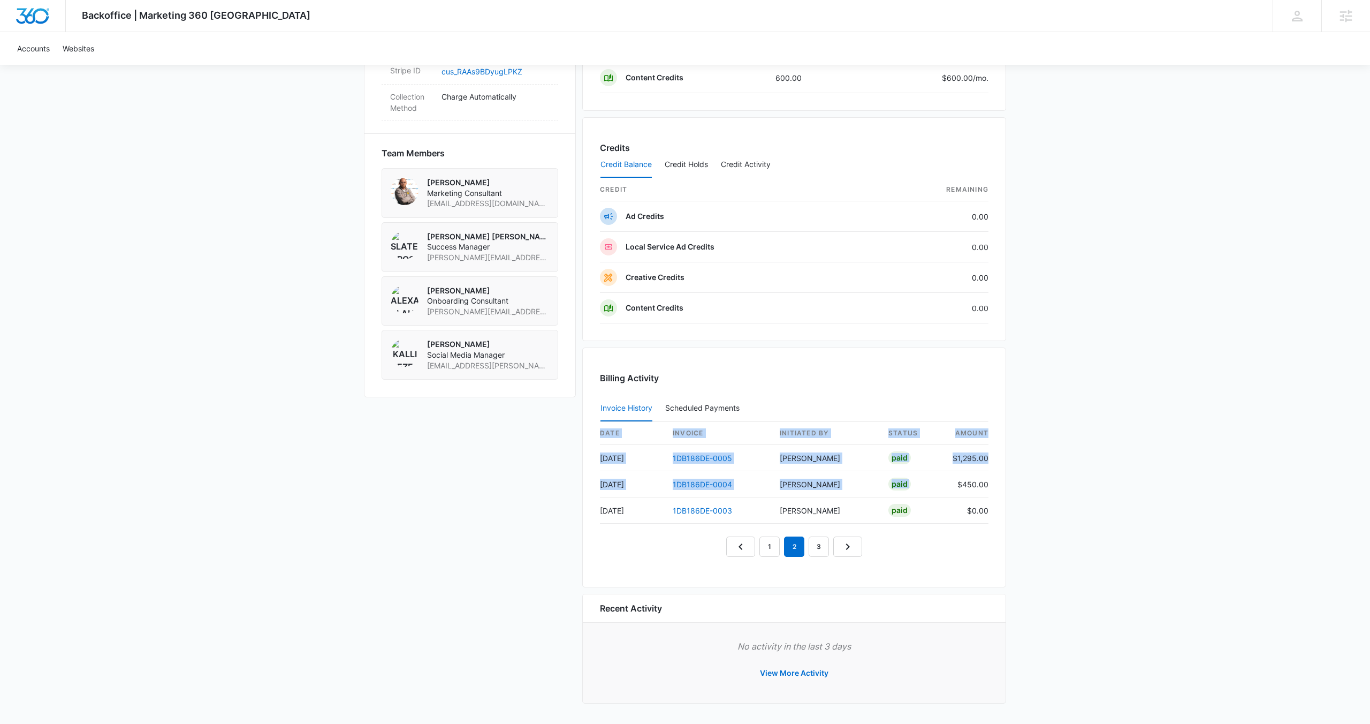
drag, startPoint x: 958, startPoint y: 486, endPoint x: 1001, endPoint y: 492, distance: 43.7
click at [1001, 492] on div "Billing Activity Invoice History Scheduled Payments 0 date invoice Initiated By…" at bounding box center [794, 467] width 424 height 240
click at [1045, 531] on div "Backoffice | Marketing 360 Canada Apps Settings SD Slater Drost slater.drost@ma…" at bounding box center [685, 11] width 1370 height 1424
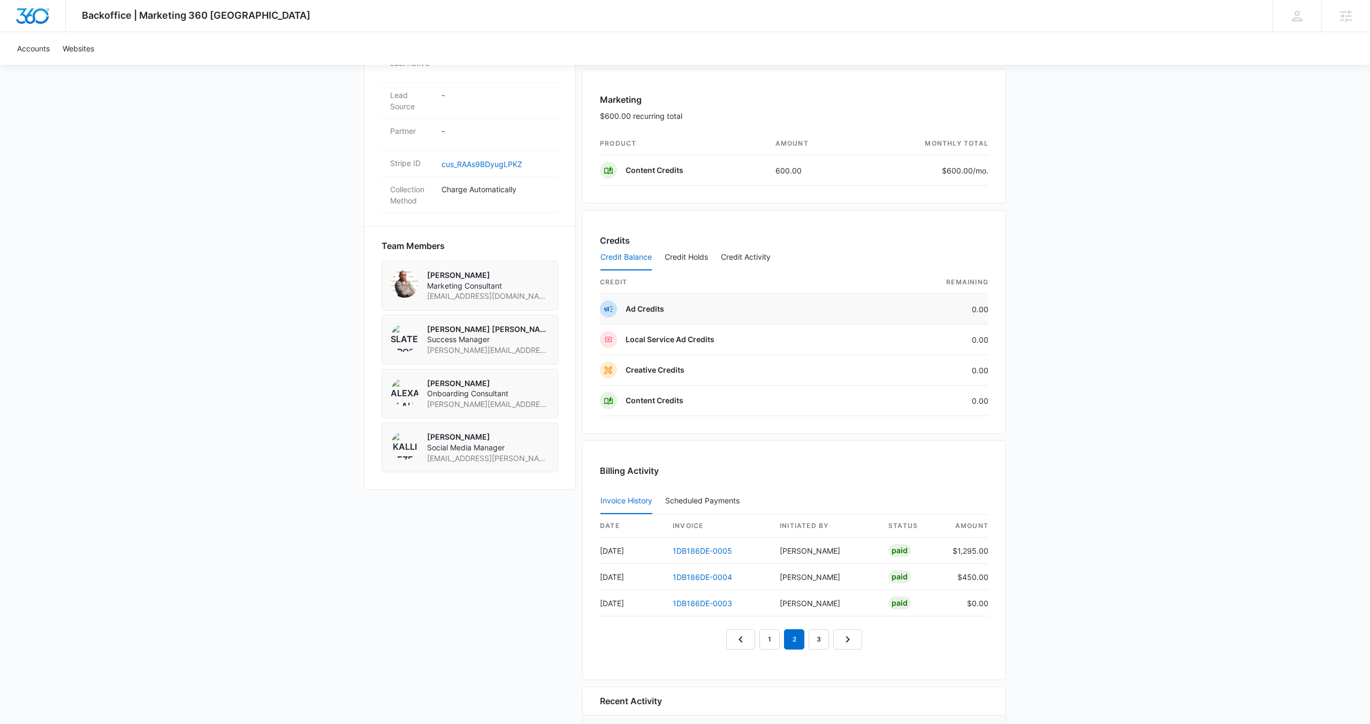
scroll to position [615, 0]
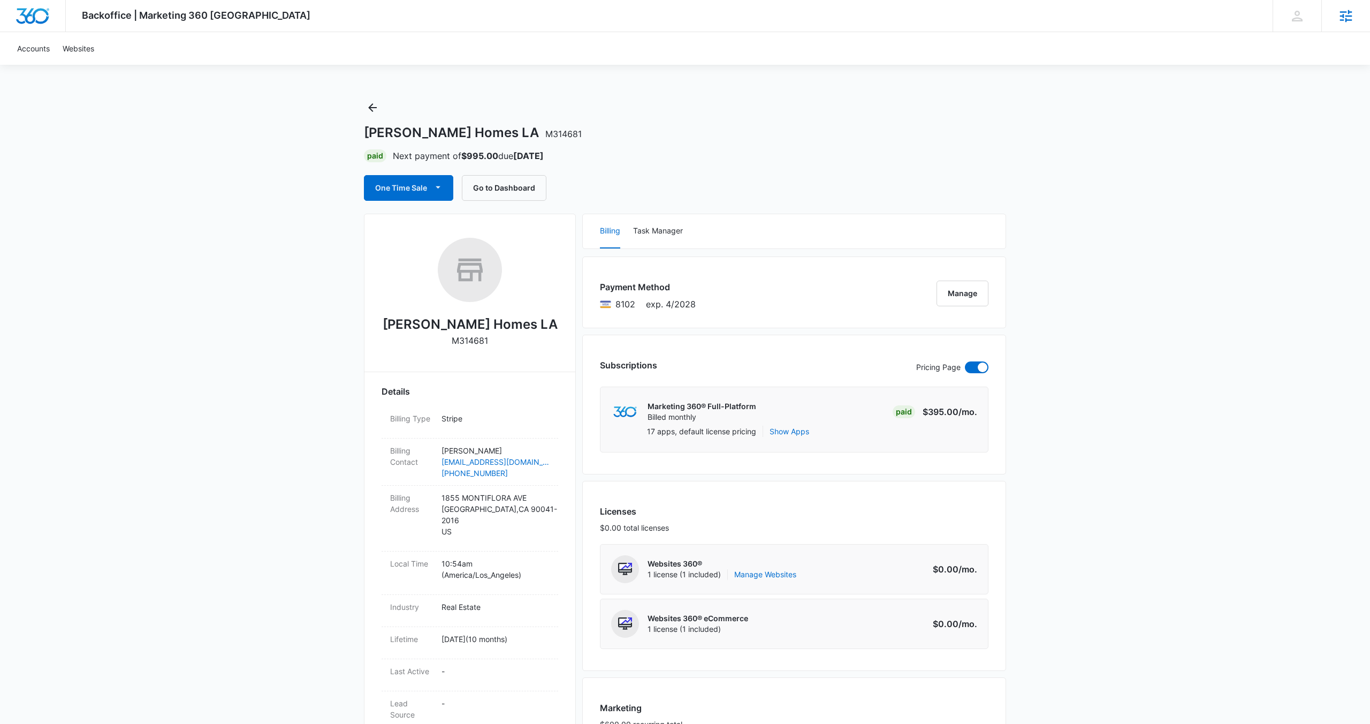
click at [1342, 24] on div "Agencies" at bounding box center [1345, 16] width 49 height 32
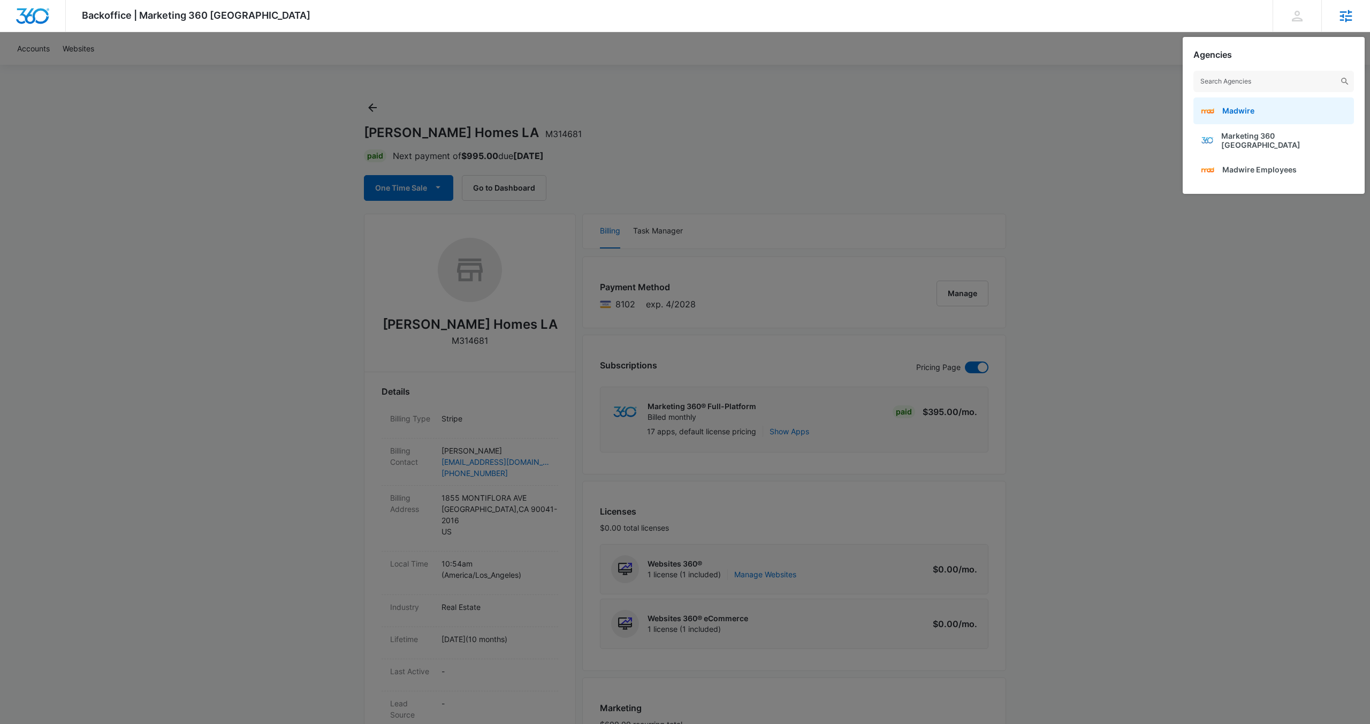
click at [1256, 120] on link "Madwire" at bounding box center [1273, 110] width 161 height 27
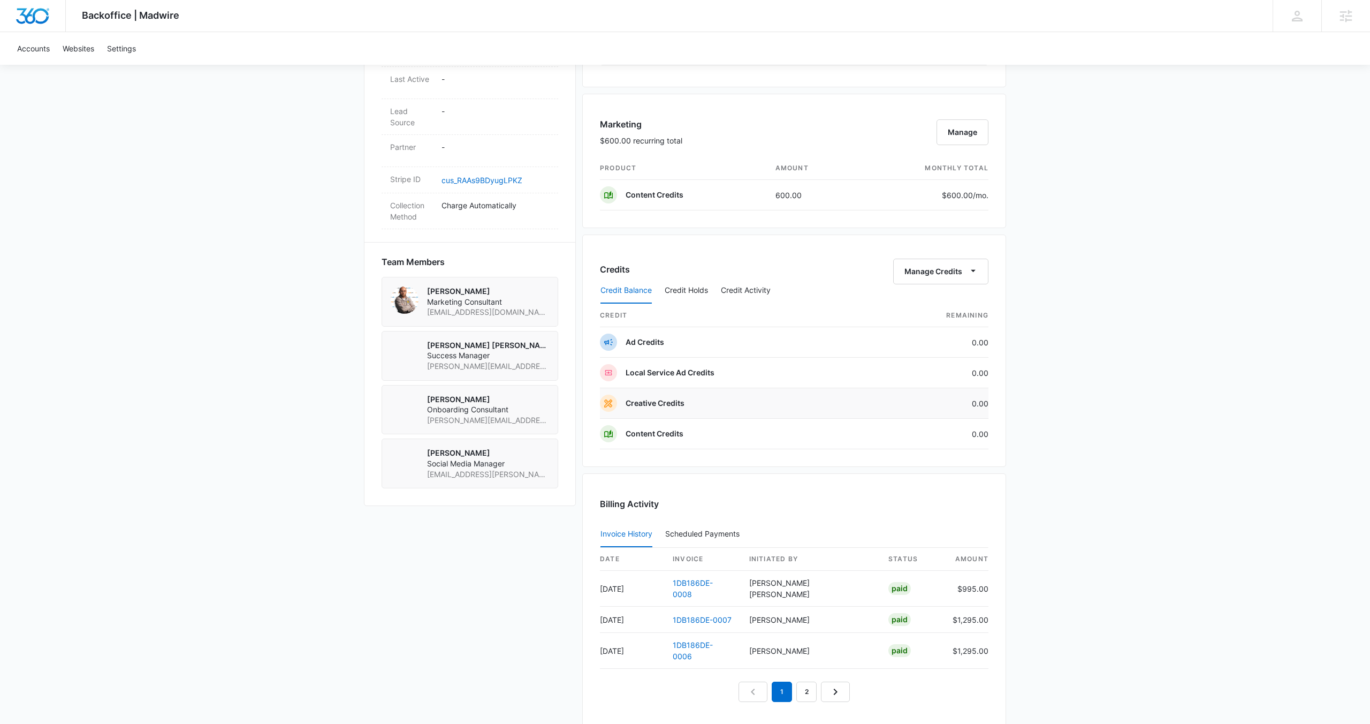
scroll to position [594, 0]
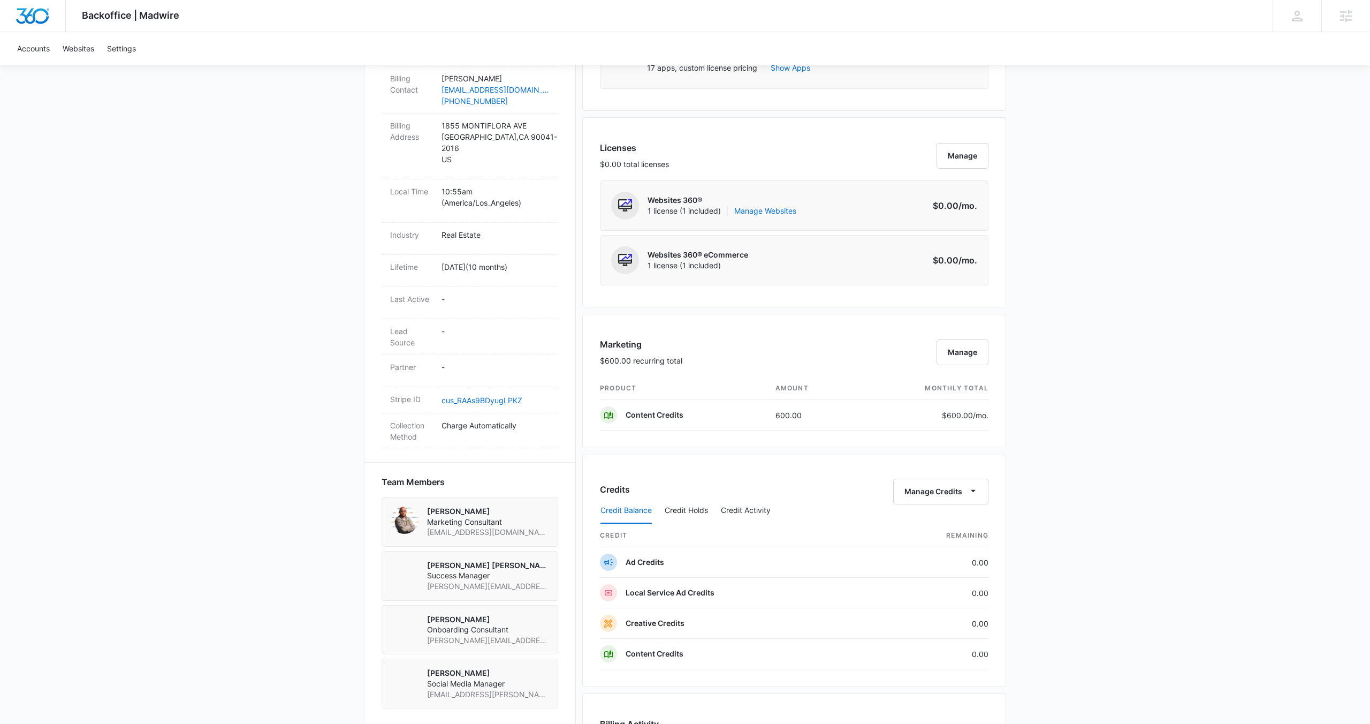
scroll to position [461, 0]
